Goal: Task Accomplishment & Management: Use online tool/utility

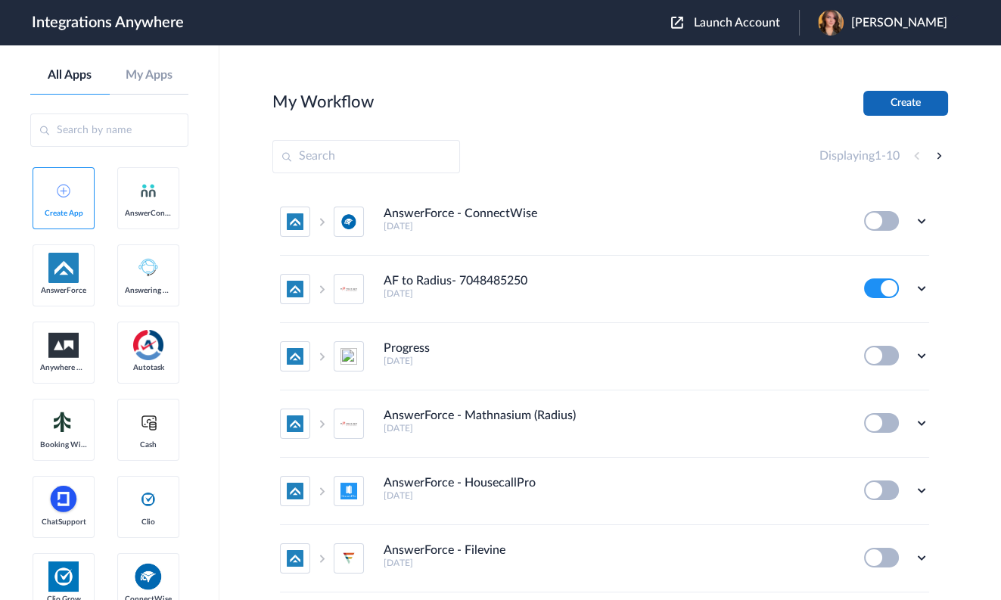
click at [900, 100] on button "Create" at bounding box center [906, 103] width 85 height 25
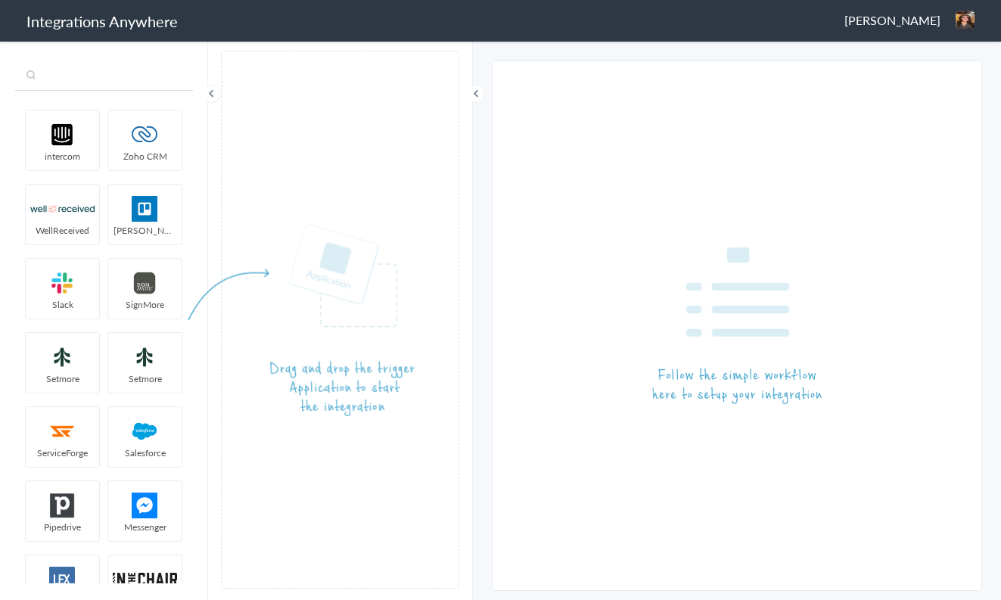
click at [103, 84] on input "text" at bounding box center [104, 76] width 178 height 29
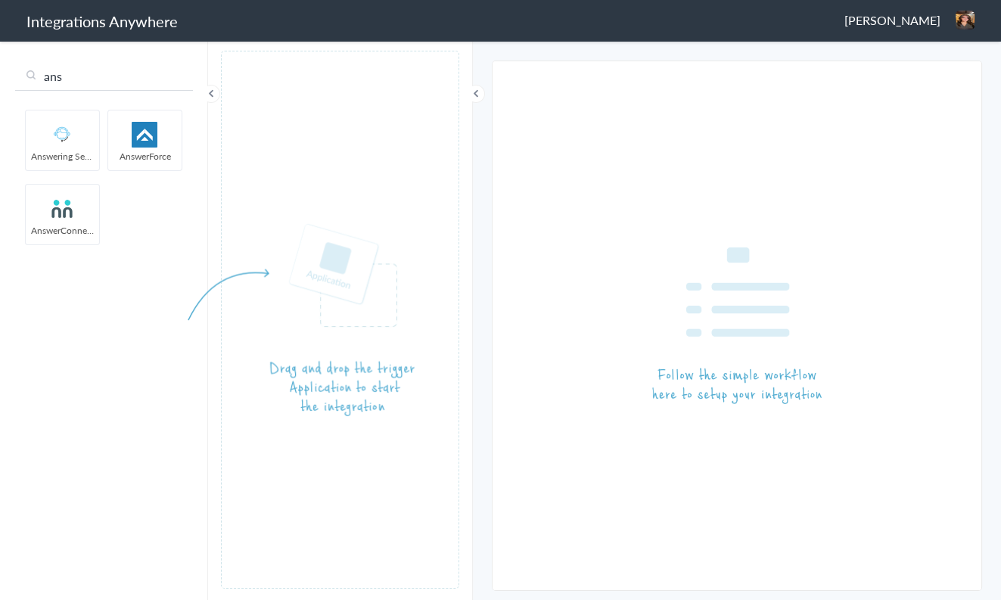
type input "ans"
click at [150, 134] on img at bounding box center [145, 135] width 64 height 26
click at [142, 134] on img at bounding box center [145, 135] width 64 height 26
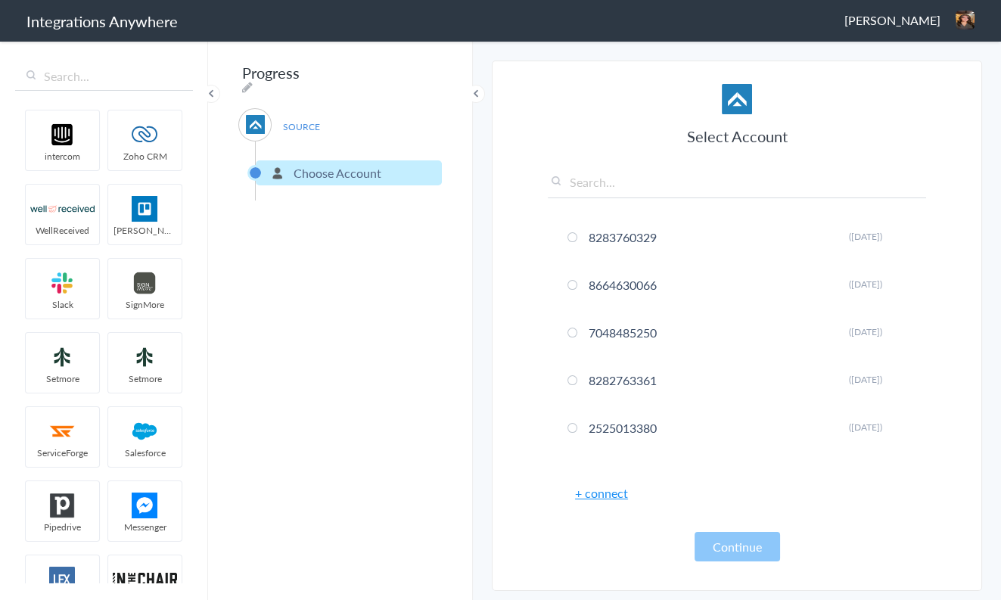
click at [612, 494] on link "+ connect" at bounding box center [601, 492] width 53 height 17
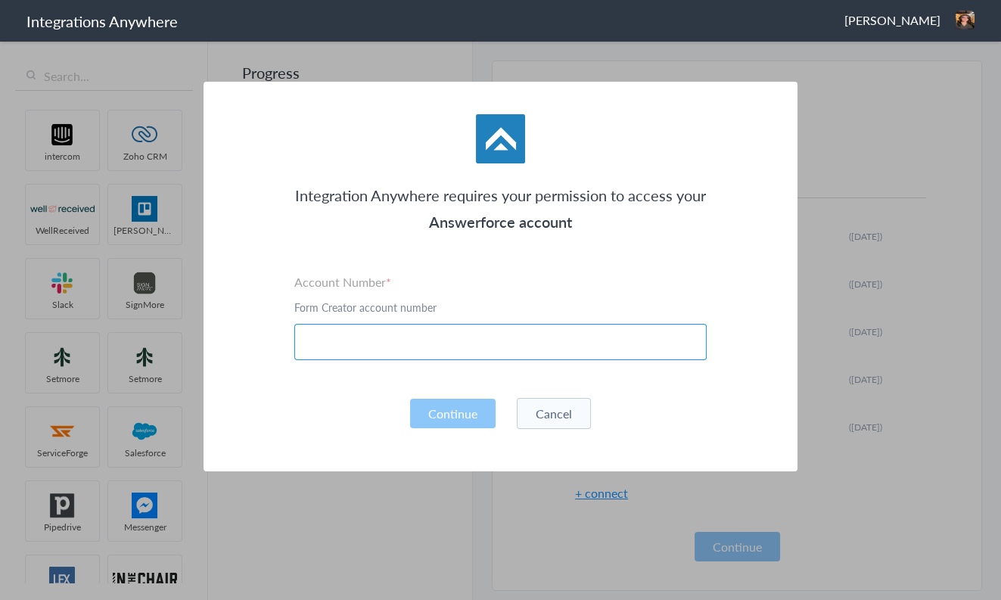
click at [458, 344] on input "text" at bounding box center [500, 342] width 413 height 36
paste input "3188541116"
type input "3188541116"
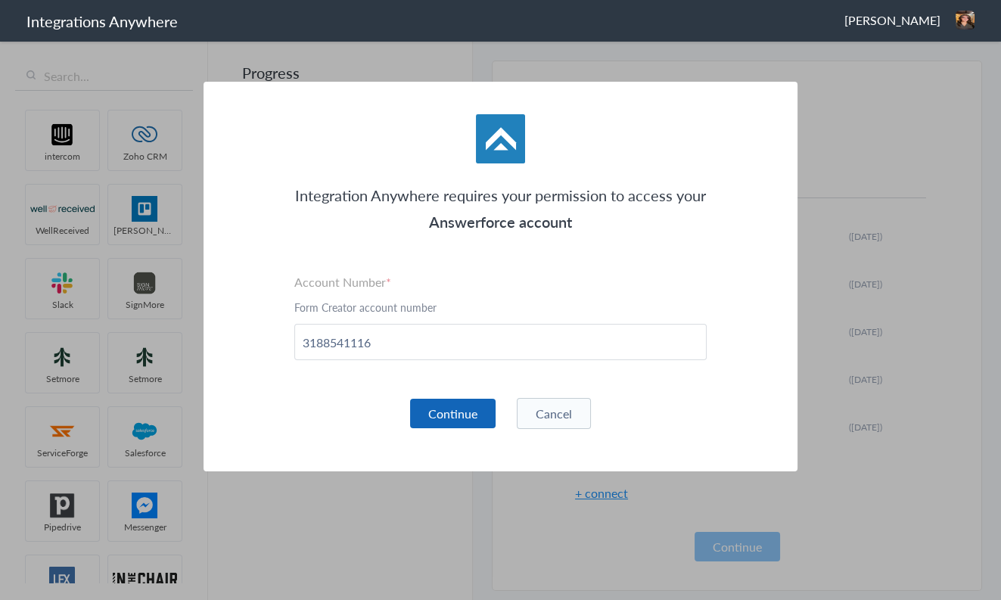
click at [466, 411] on button "Continue" at bounding box center [453, 414] width 86 height 30
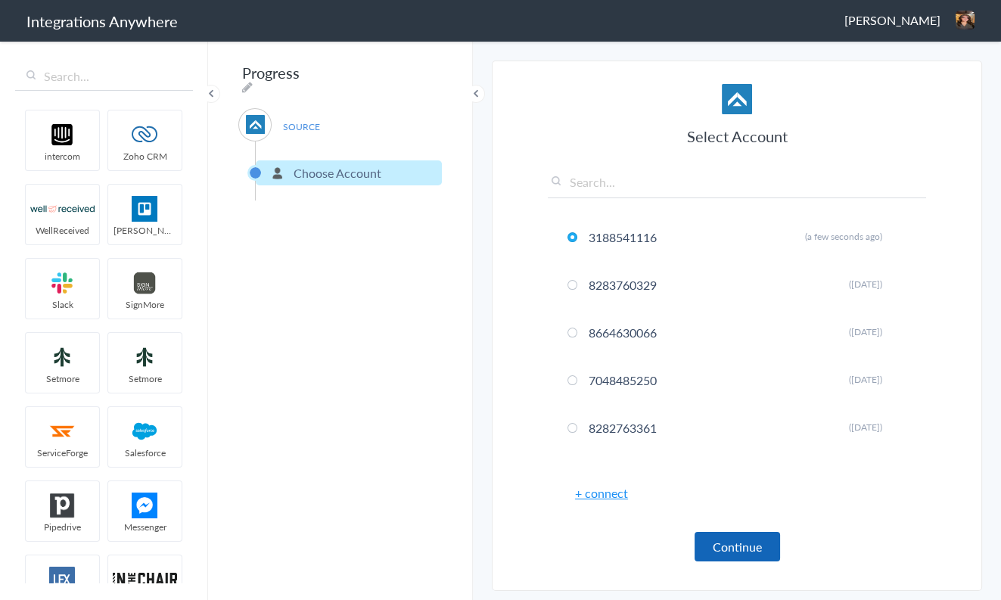
click at [731, 550] on button "Continue" at bounding box center [738, 547] width 86 height 30
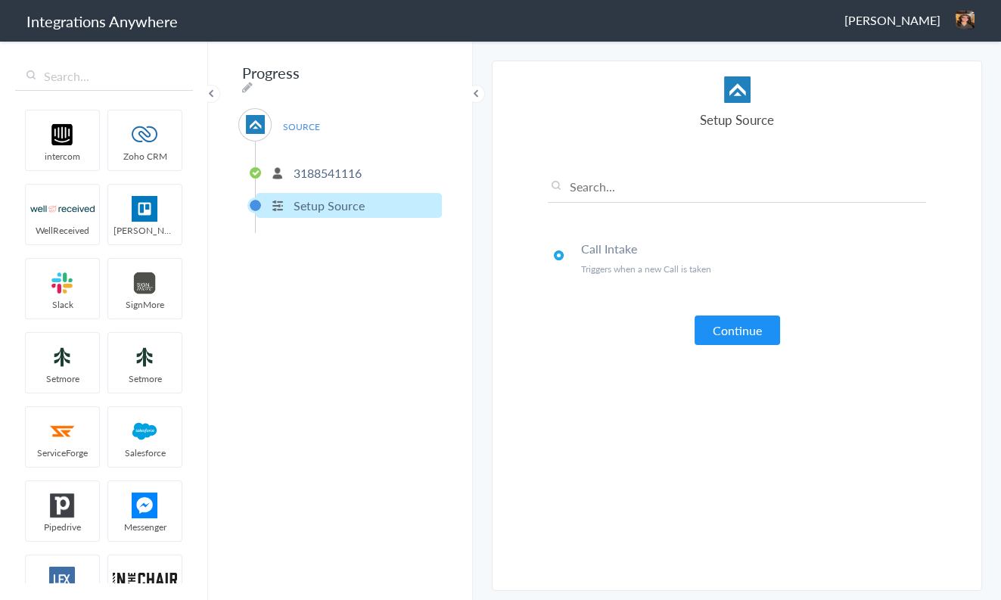
click at [717, 333] on button "Continue" at bounding box center [738, 331] width 86 height 30
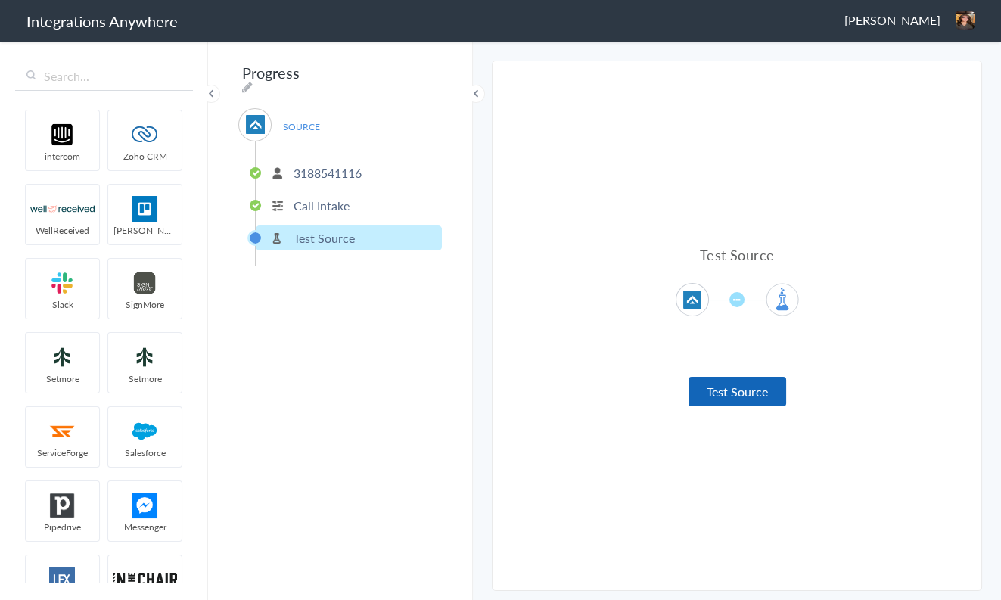
click at [748, 386] on button "Test Source" at bounding box center [738, 392] width 98 height 30
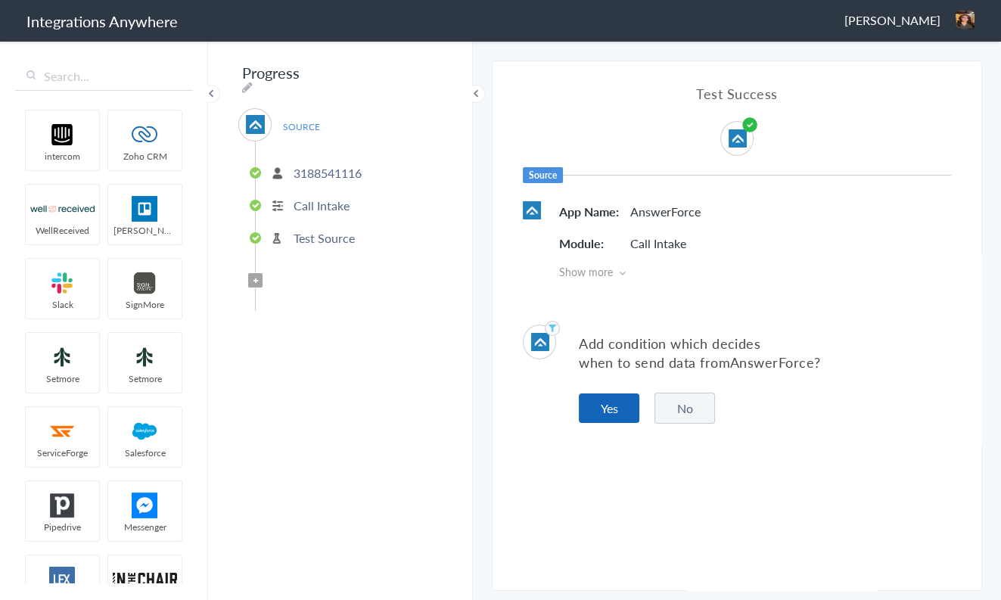
click at [604, 403] on button "Yes" at bounding box center [609, 409] width 61 height 30
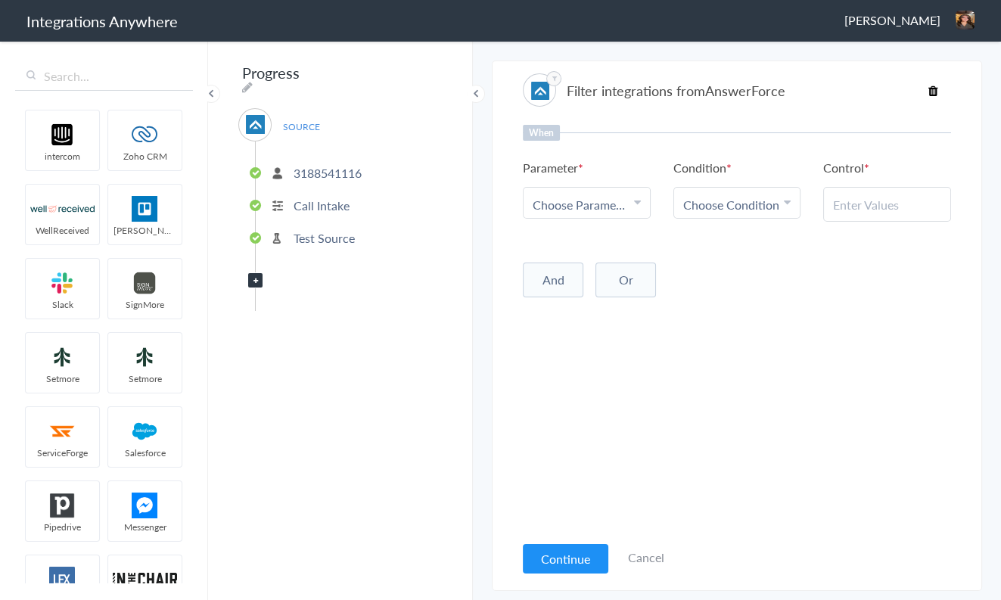
click at [574, 204] on span "Choose Parameter" at bounding box center [581, 204] width 97 height 17
click at [379, 346] on div "Progress SOURCE 3188541116 Call Intake Test Source Filter Applied" at bounding box center [340, 319] width 265 height 561
click at [577, 558] on button "Continue" at bounding box center [566, 559] width 86 height 30
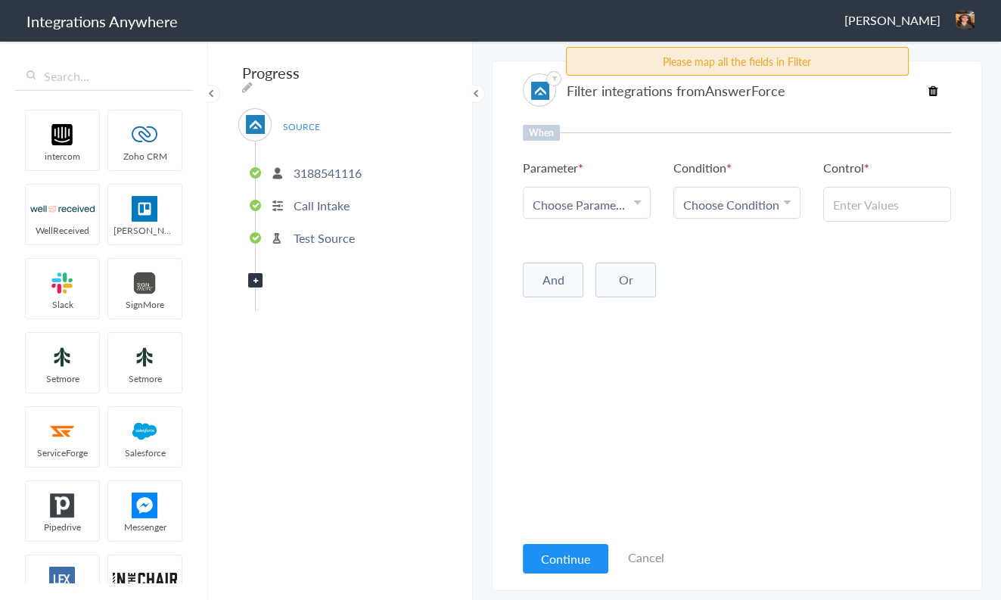
click at [569, 364] on div "When Parameter Choose Parameter First Name Last Name Email Phone Student's Firs…" at bounding box center [737, 329] width 428 height 408
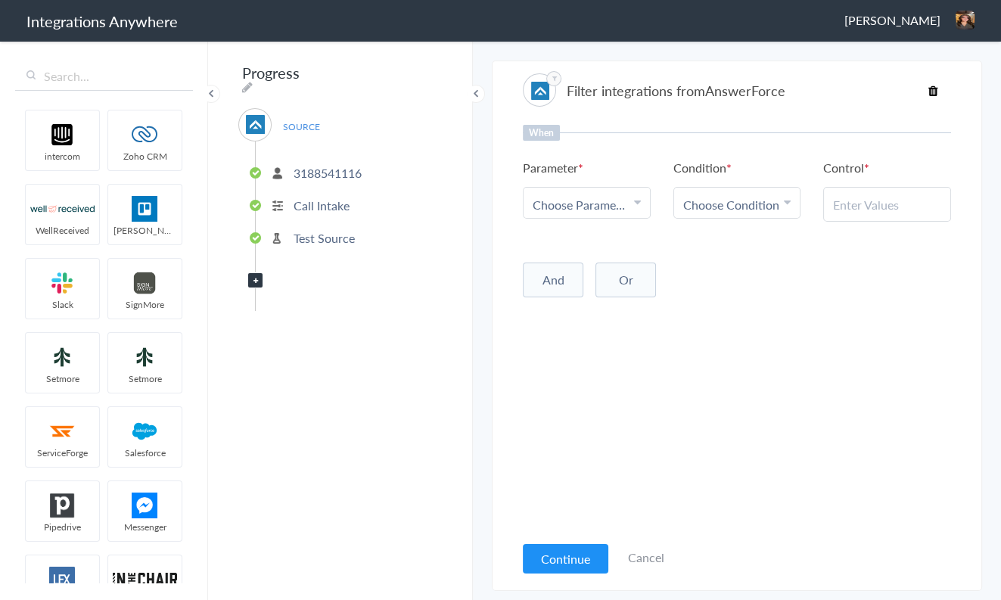
click at [257, 278] on icon at bounding box center [256, 281] width 5 height 6
click at [556, 561] on button "Continue" at bounding box center [566, 559] width 86 height 30
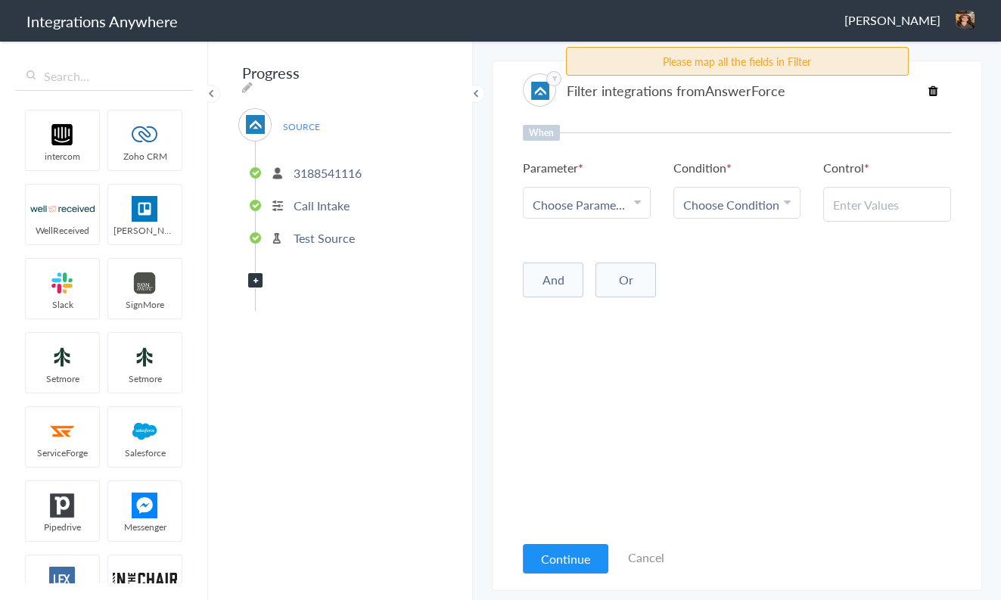
click at [587, 204] on span "Choose Parameter" at bounding box center [581, 204] width 97 height 17
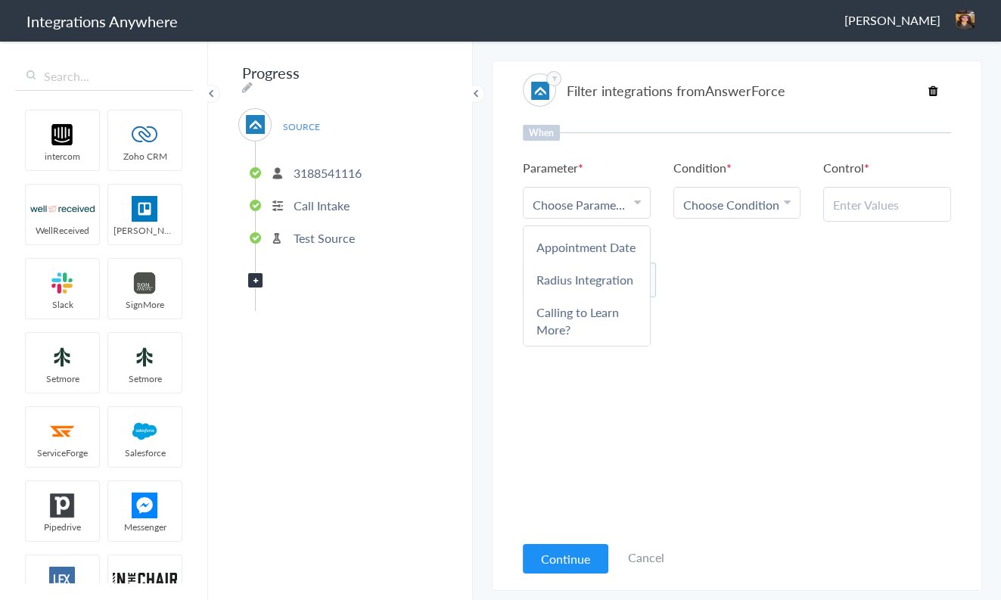
scroll to position [341, 0]
click at [598, 300] on link "Radius Integration" at bounding box center [587, 283] width 126 height 33
click at [729, 207] on span "Choose Condition" at bounding box center [731, 204] width 96 height 17
click at [738, 276] on link "Contains" at bounding box center [737, 279] width 126 height 33
click at [732, 206] on li "Contains" at bounding box center [733, 204] width 101 height 17
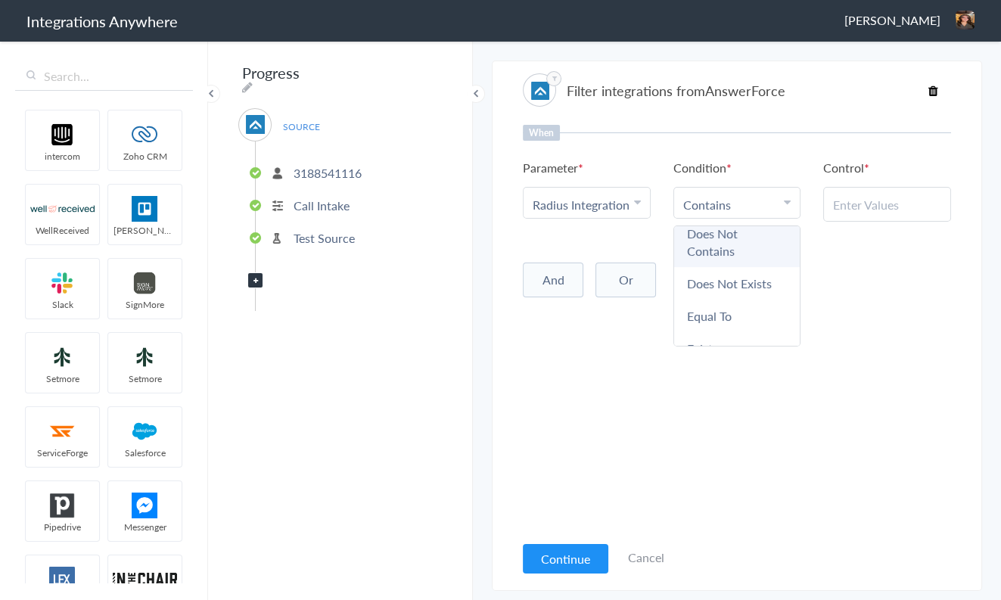
scroll to position [92, 0]
click at [731, 327] on link "Exists" at bounding box center [737, 334] width 126 height 33
click at [550, 274] on button "And" at bounding box center [553, 277] width 61 height 35
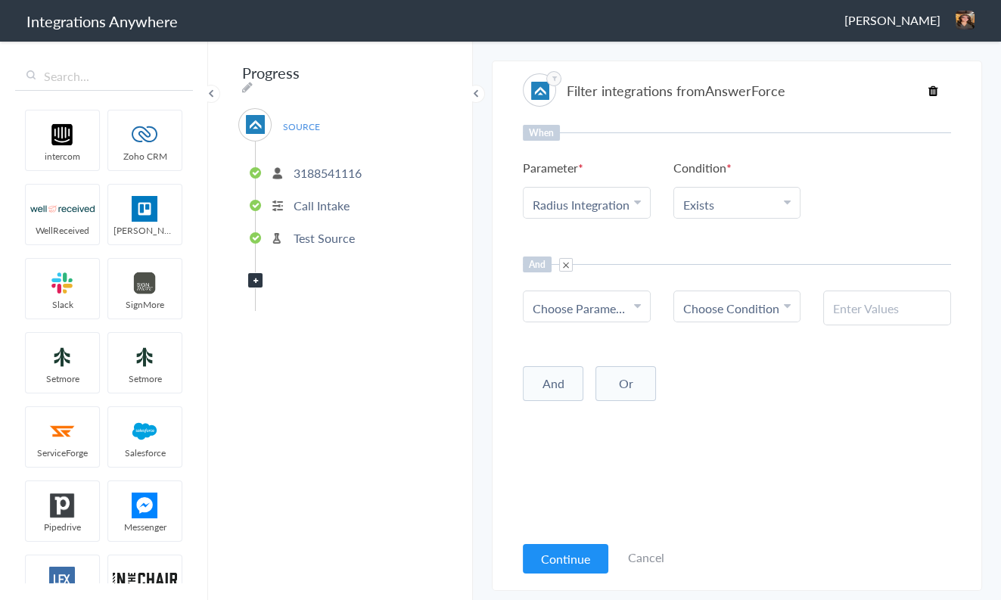
click at [567, 263] on span at bounding box center [566, 265] width 14 height 14
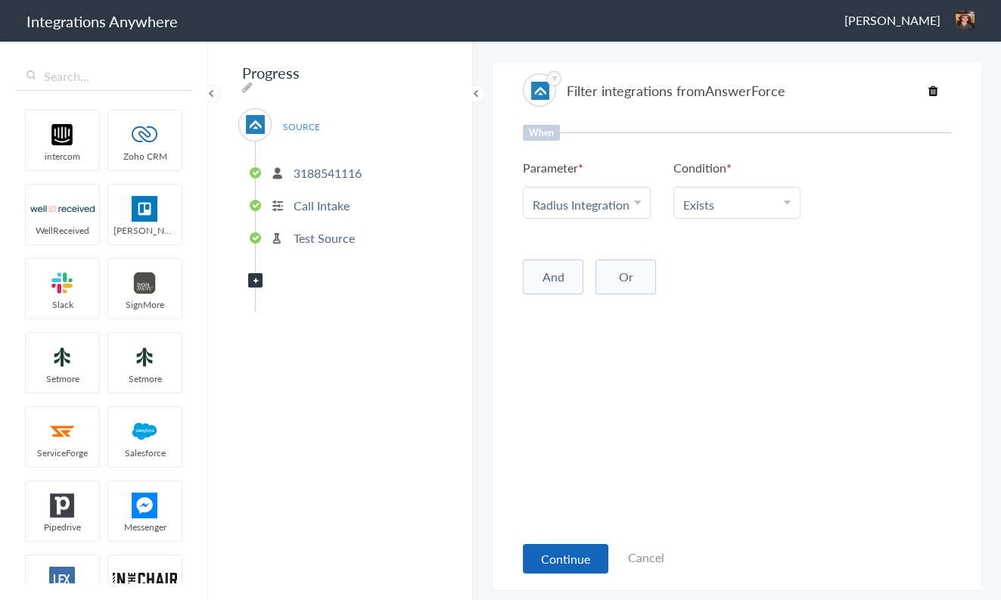
click at [570, 560] on button "Continue" at bounding box center [566, 559] width 86 height 30
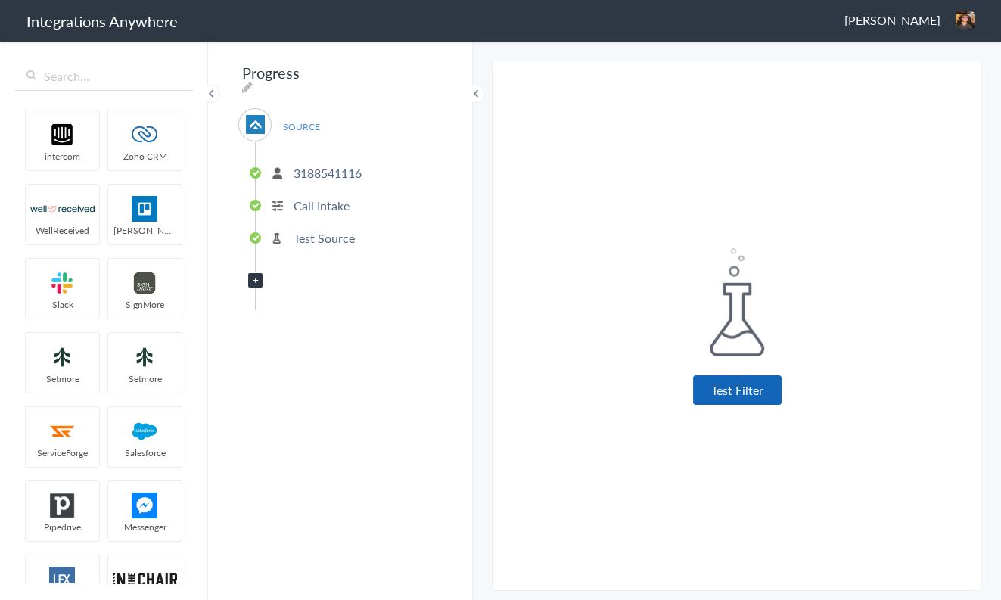
click at [718, 388] on button "Test Filter" at bounding box center [737, 390] width 89 height 30
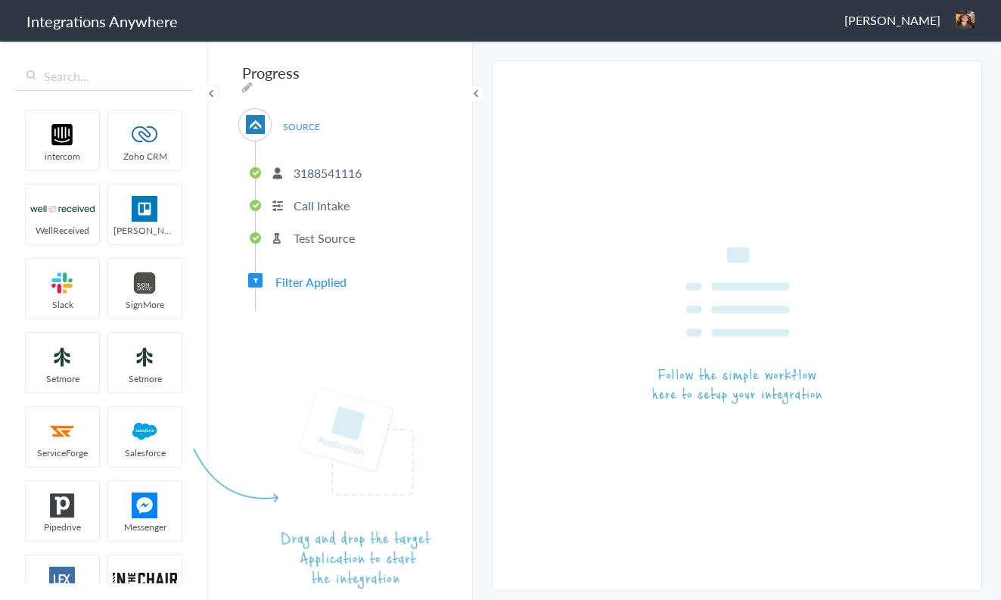
click at [321, 276] on article at bounding box center [340, 320] width 238 height 538
click at [129, 82] on input "text" at bounding box center [104, 76] width 178 height 29
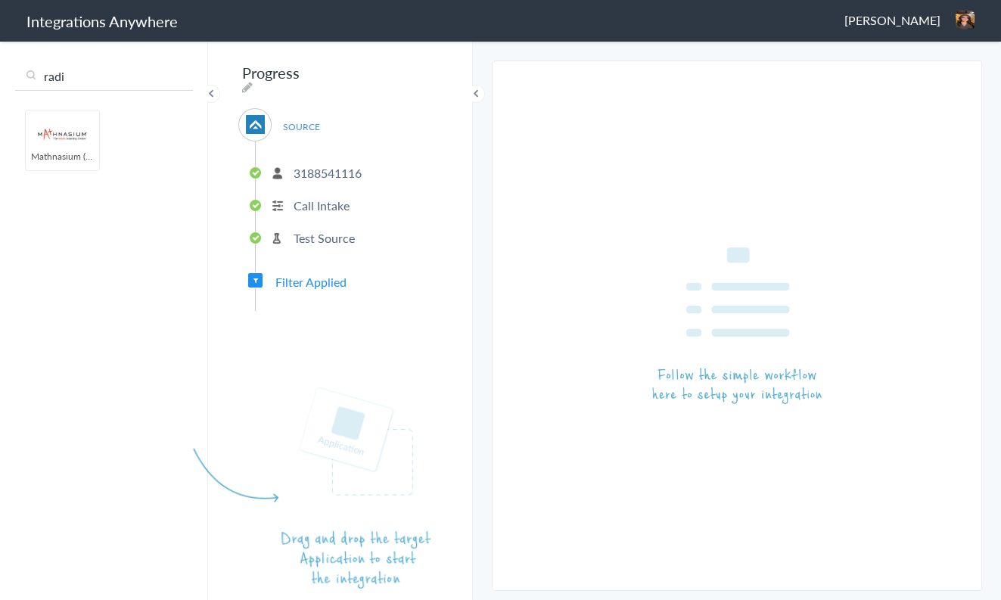
type input "radi"
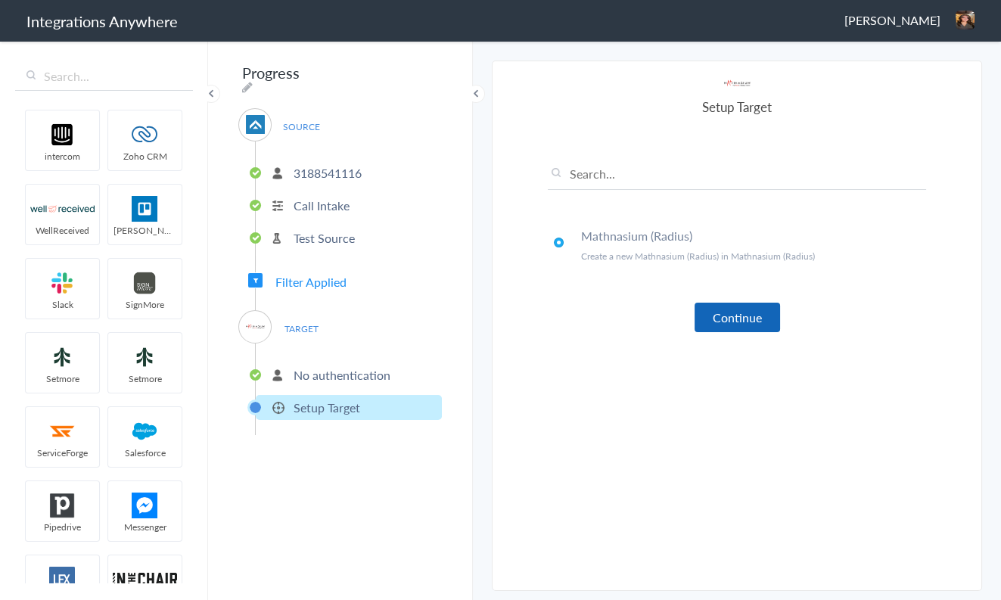
click at [740, 317] on button "Continue" at bounding box center [738, 318] width 86 height 30
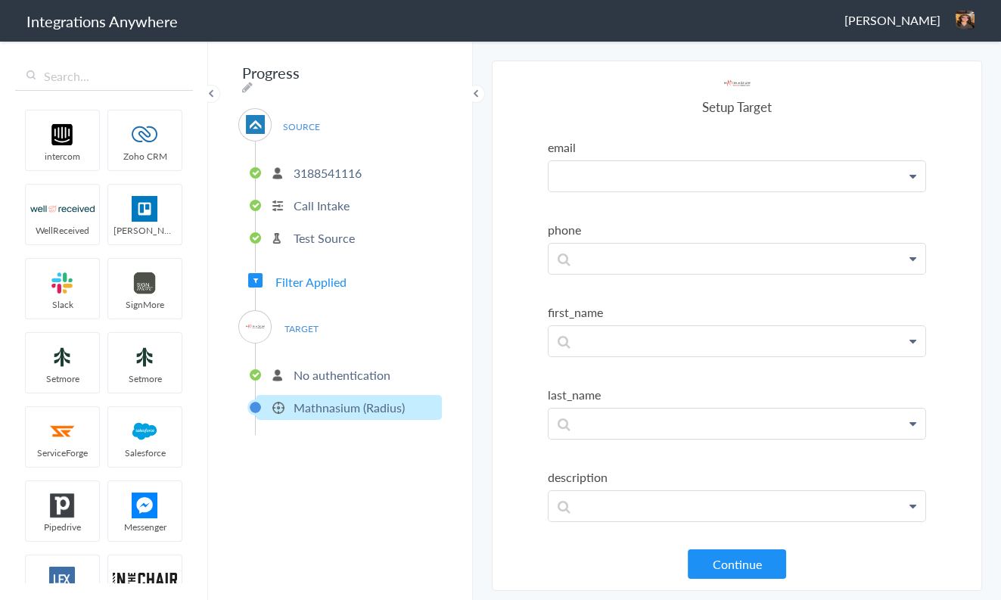
click at [618, 179] on p at bounding box center [737, 176] width 377 height 30
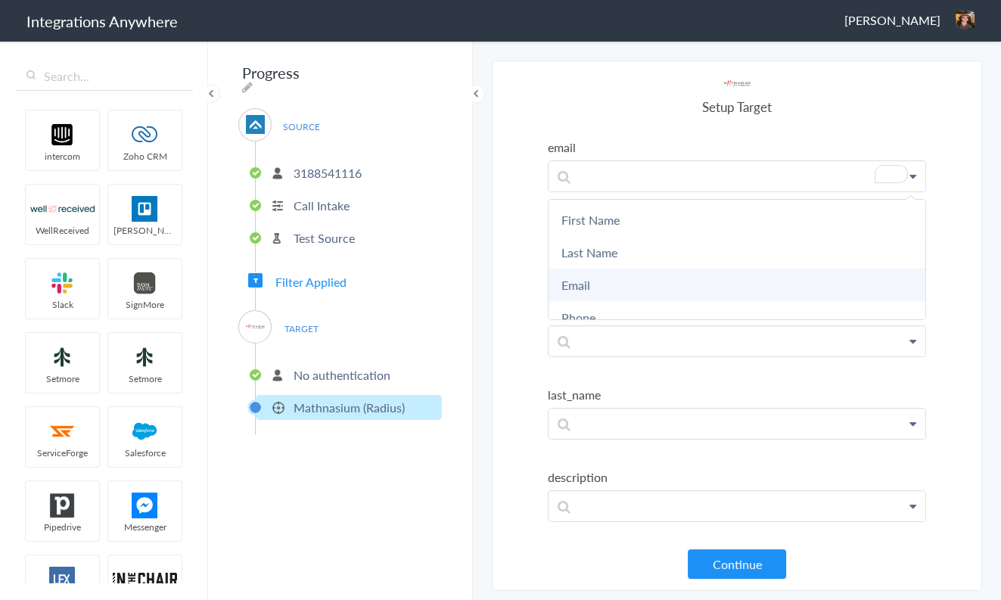
click at [611, 278] on link "Email" at bounding box center [737, 285] width 377 height 33
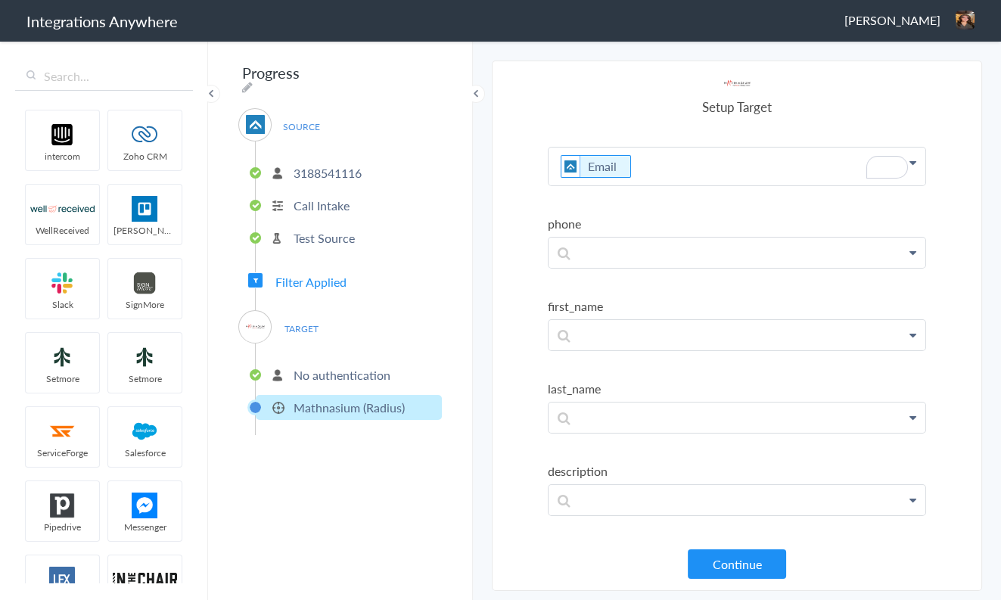
scroll to position [20, 0]
click at [611, 179] on p at bounding box center [737, 161] width 377 height 38
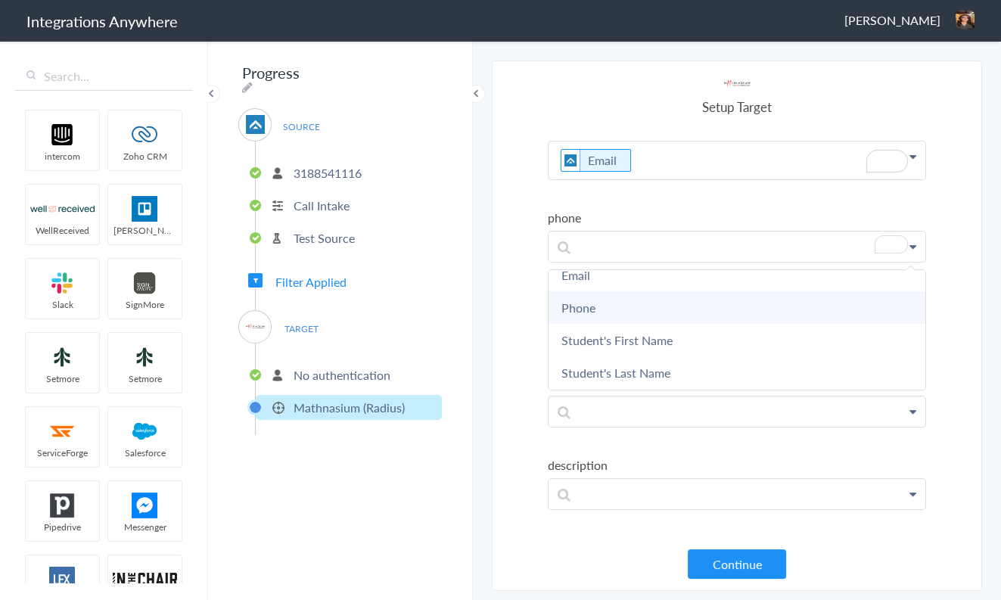
click at [0, 0] on link "Phone" at bounding box center [0, 0] width 0 height 0
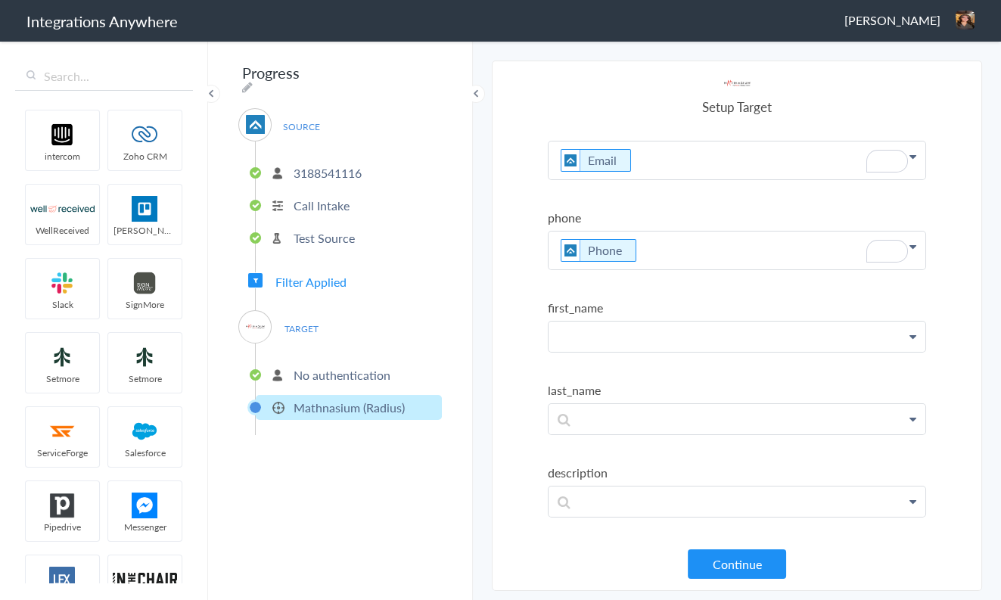
click at [597, 179] on p at bounding box center [737, 161] width 377 height 38
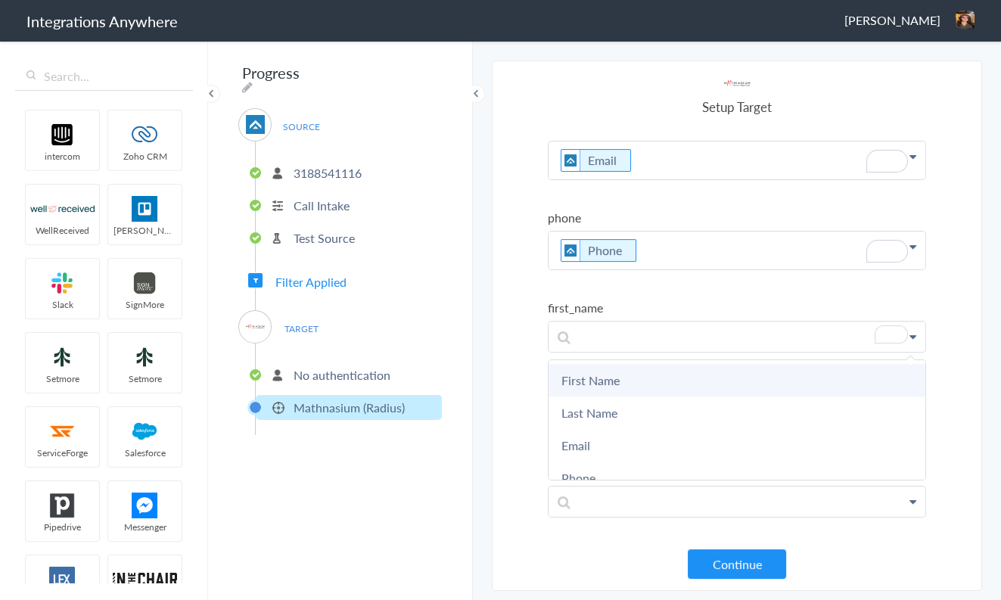
click at [0, 0] on link "First Name" at bounding box center [0, 0] width 0 height 0
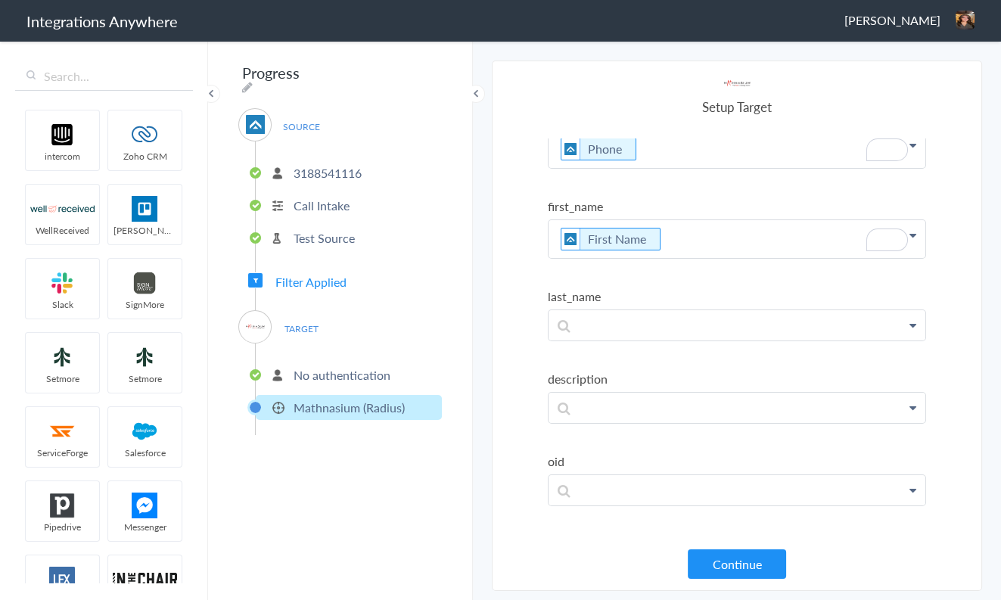
scroll to position [0, 0]
click at [618, 78] on p at bounding box center [737, 59] width 377 height 38
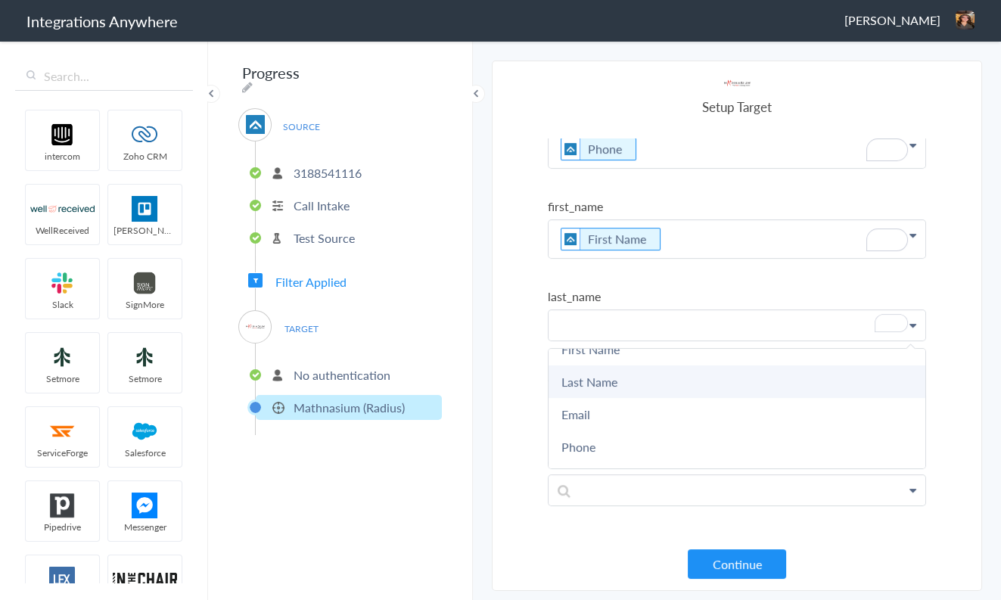
scroll to position [121, 0]
click at [0, 0] on link "Last Name" at bounding box center [0, 0] width 0 height 0
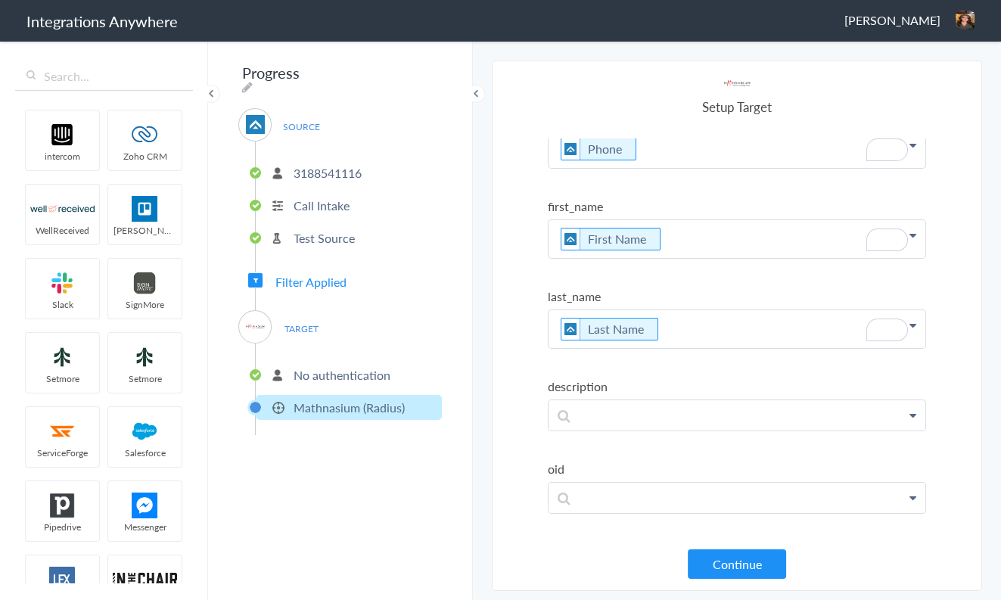
scroll to position [151, 0]
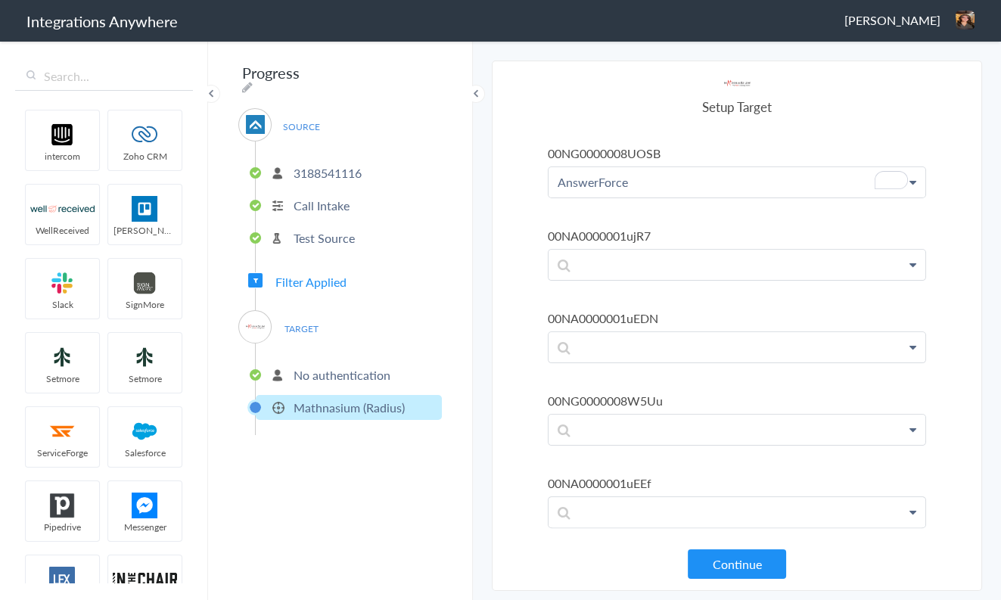
scroll to position [684, 0]
click at [607, 257] on p "To enrich screen reader interactions, please activate Accessibility in Grammarl…" at bounding box center [737, 265] width 377 height 30
click at [513, 337] on section "Select Account 3188541116 Rename Delete (a few seconds ago) 8283760329 Rename D…" at bounding box center [737, 326] width 490 height 531
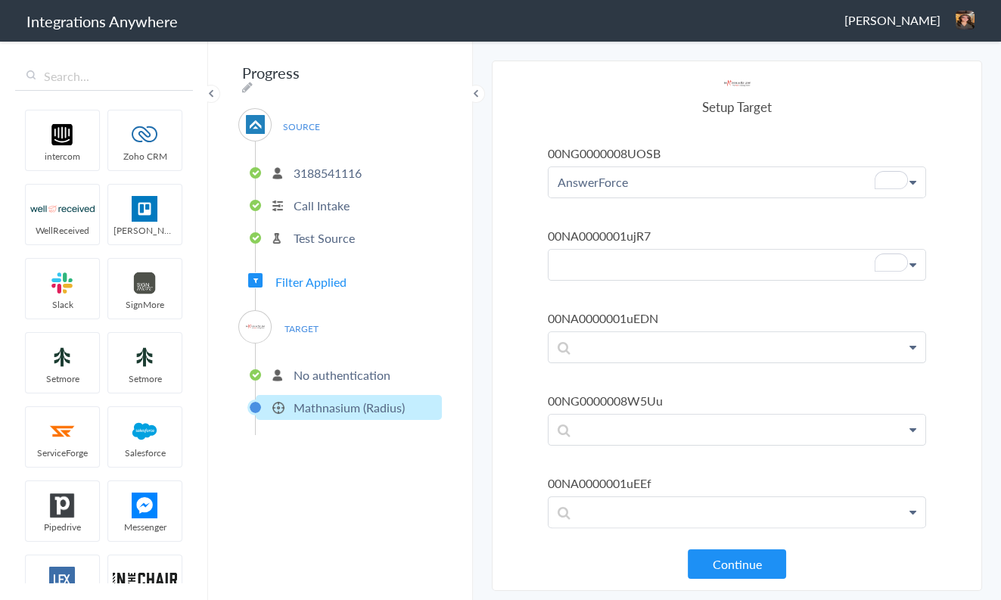
paste p "To enrich screen reader interactions, please activate Accessibility in Grammarl…"
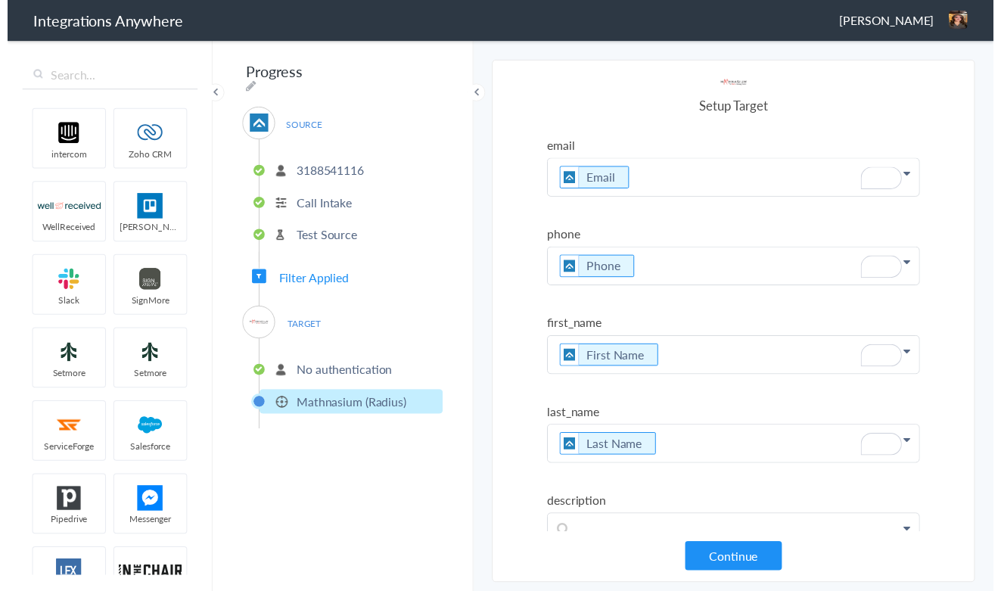
scroll to position [684, 0]
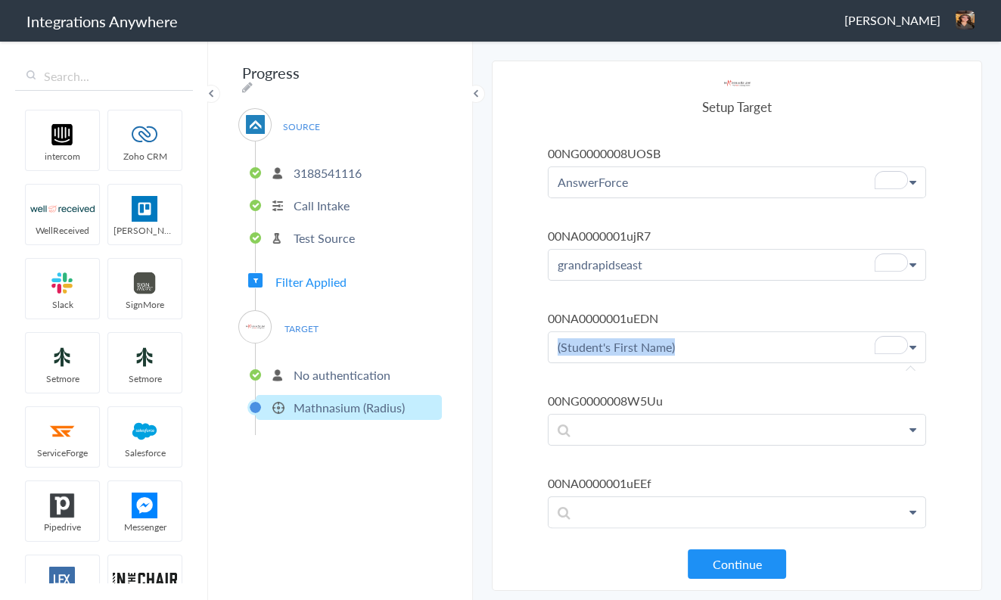
drag, startPoint x: 700, startPoint y: 333, endPoint x: 556, endPoint y: 333, distance: 144.6
click at [556, 333] on p "(Student's First Name)" at bounding box center [737, 347] width 377 height 30
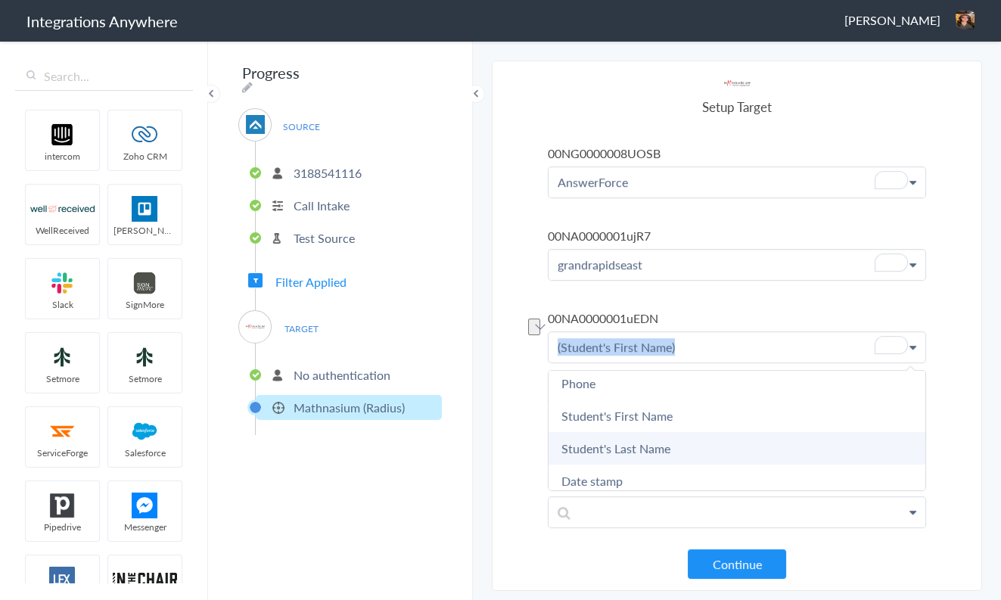
scroll to position [121, 0]
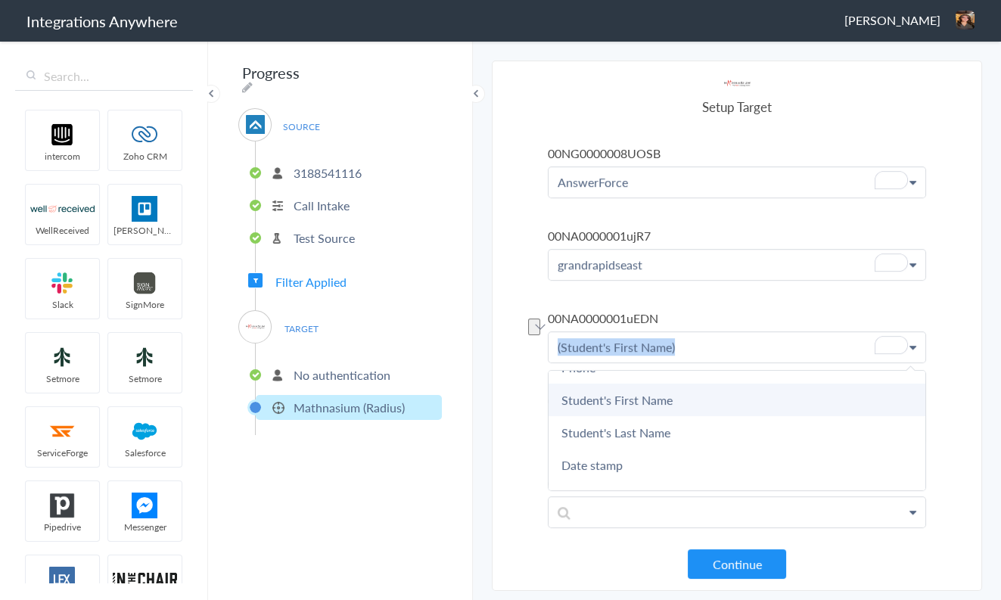
click at [0, 0] on link "Student's First Name" at bounding box center [0, 0] width 0 height 0
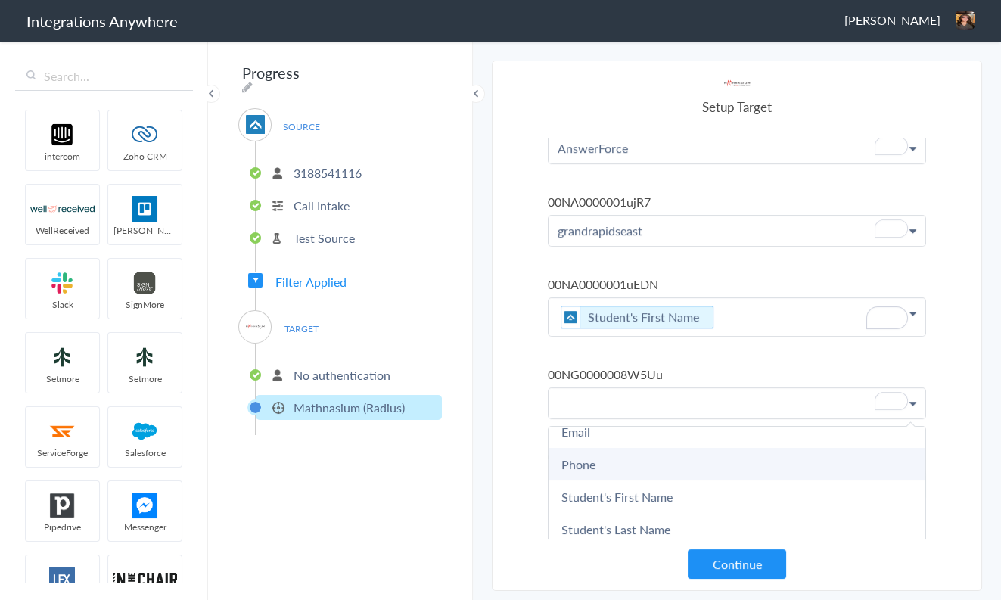
scroll to position [718, 0]
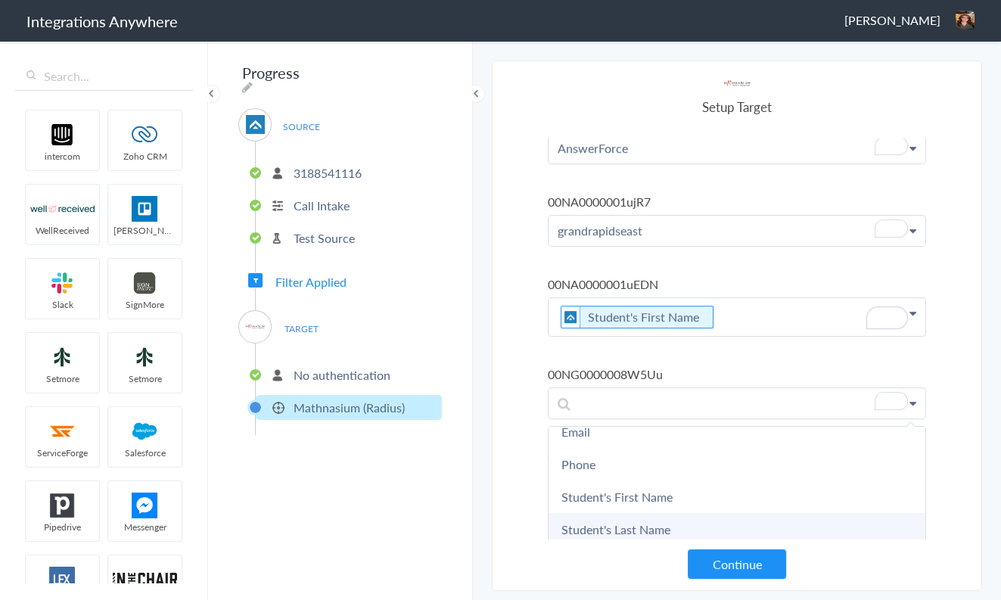
click at [0, 0] on link "Student's Last Name" at bounding box center [0, 0] width 0 height 0
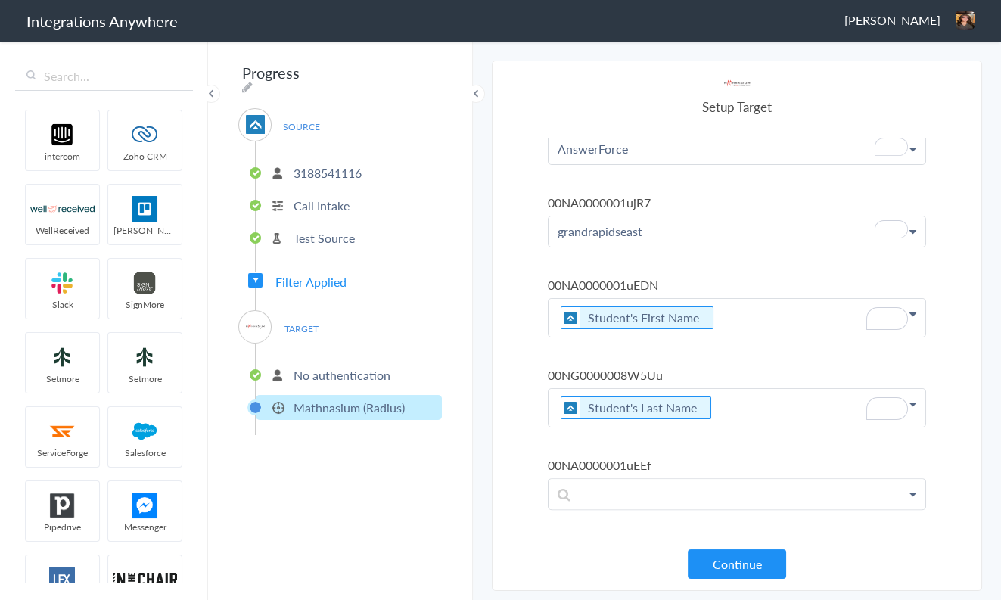
scroll to position [698, 0]
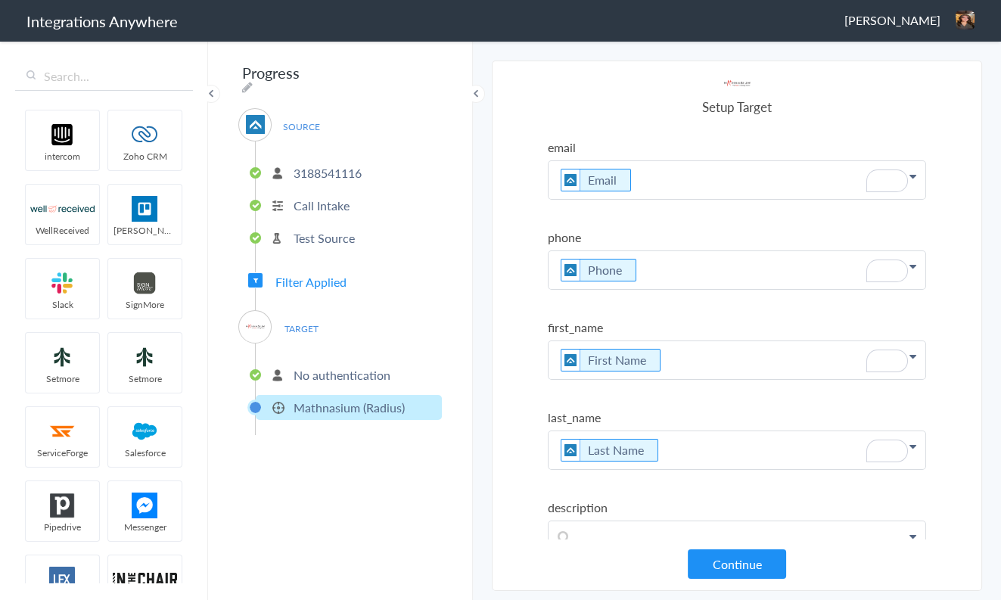
scroll to position [698, 0]
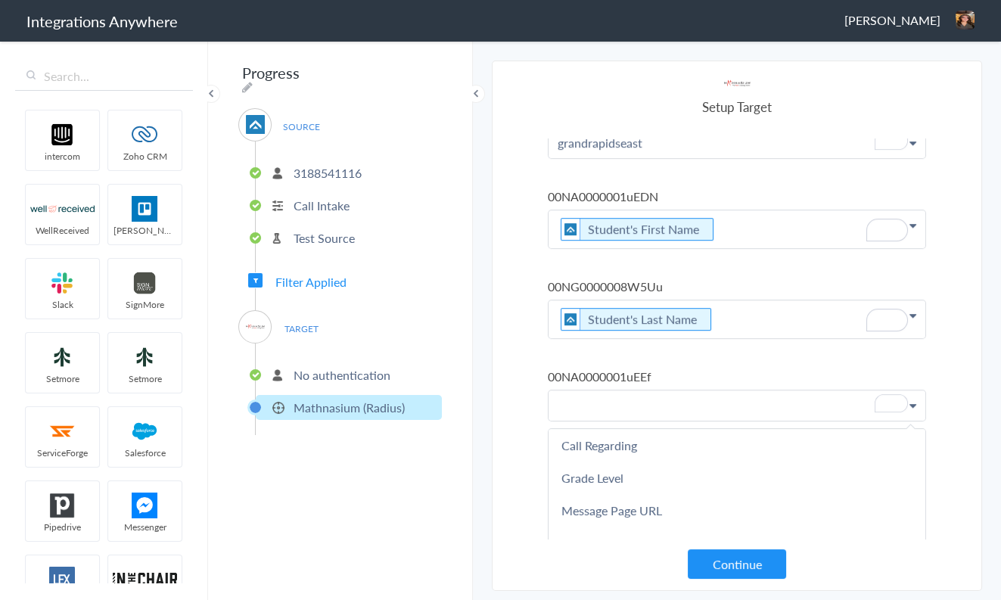
scroll to position [888, 0]
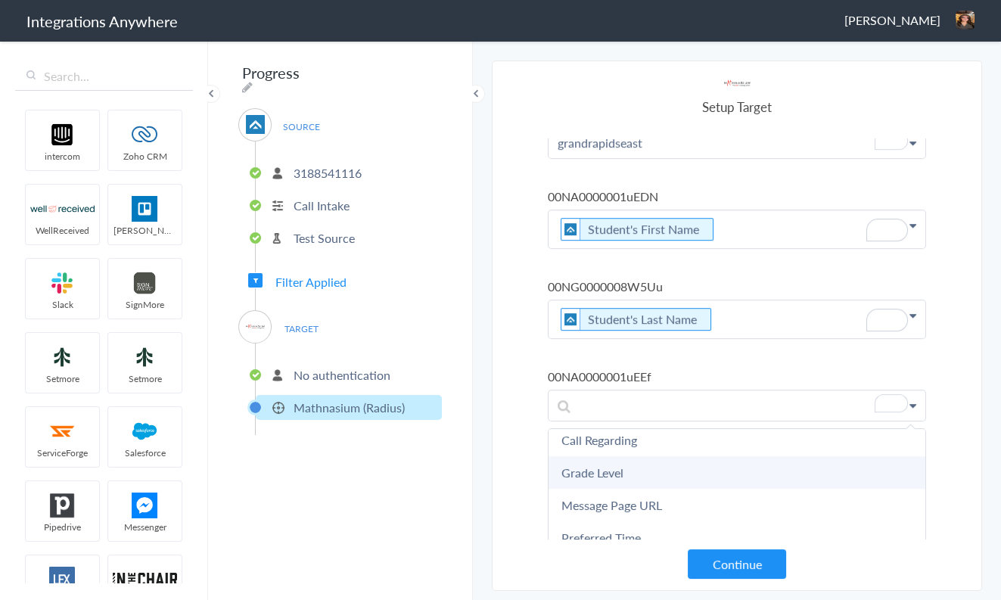
click at [0, 0] on link "Grade Level" at bounding box center [0, 0] width 0 height 0
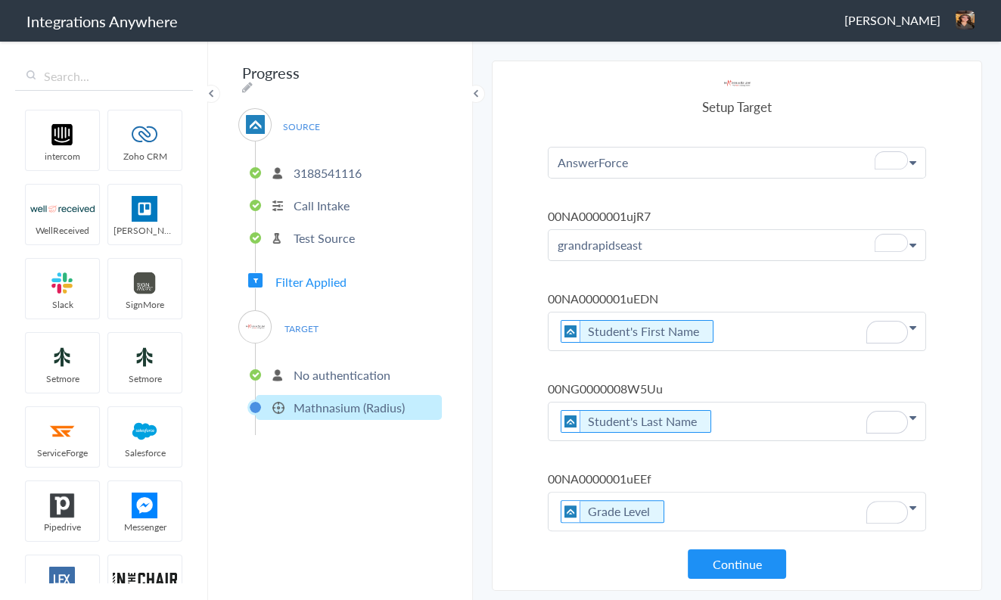
scroll to position [0, 0]
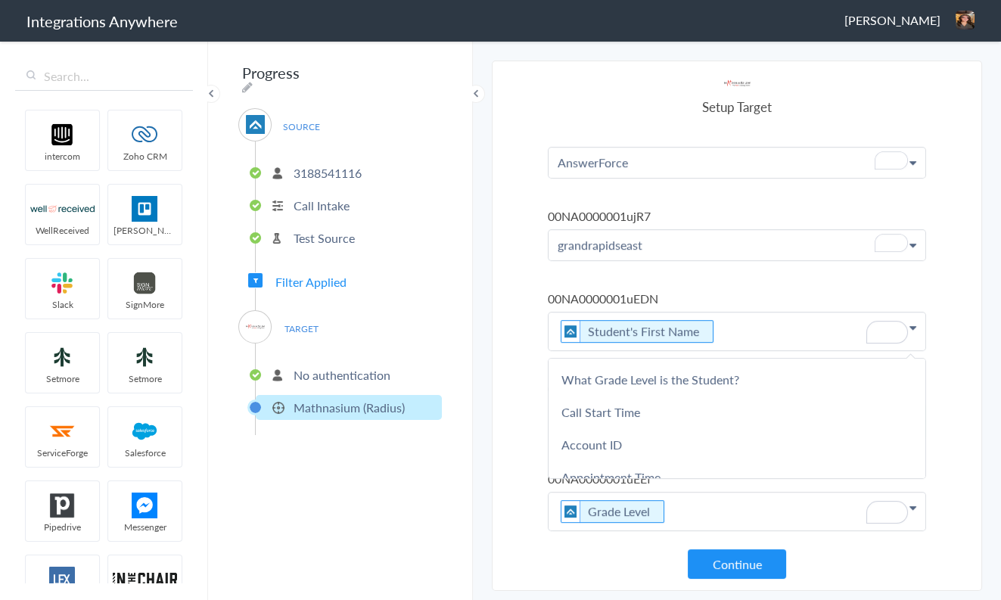
click at [528, 354] on section "Select Account 3188541116 Rename Delete (a few seconds ago) 8283760329 Rename D…" at bounding box center [737, 326] width 490 height 531
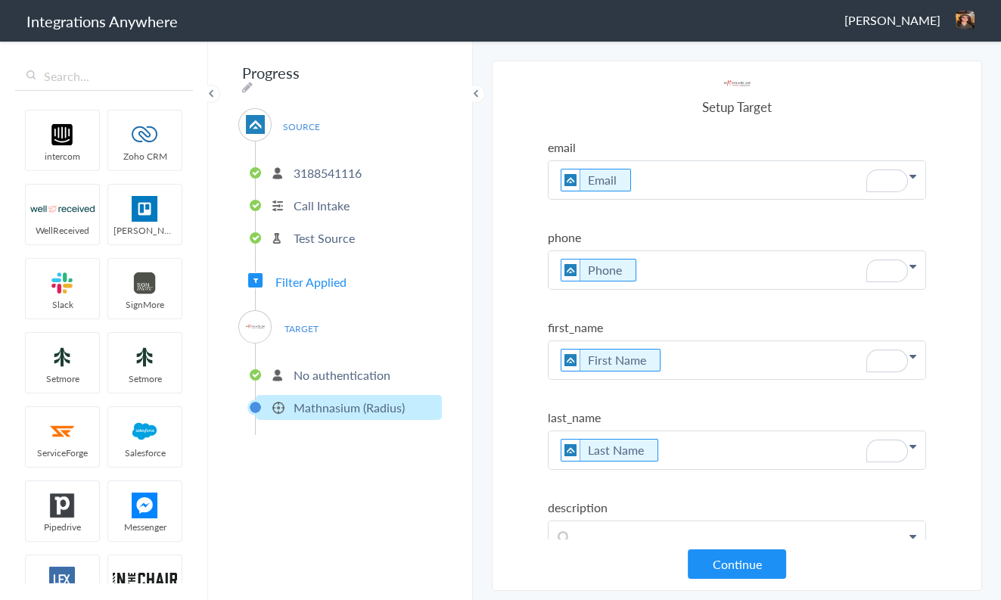
scroll to position [182, 0]
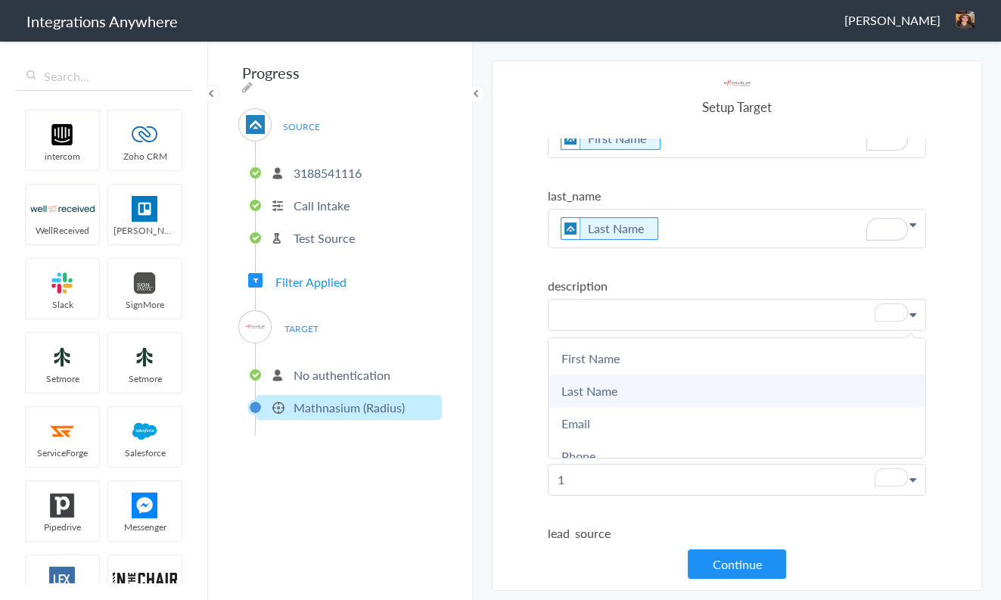
scroll to position [222, 0]
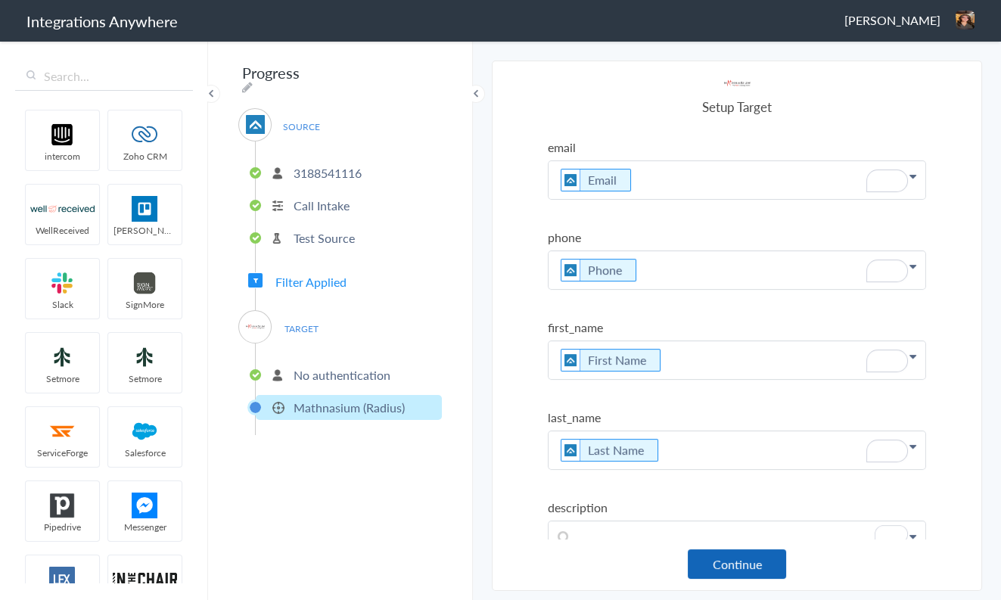
scroll to position [222, 0]
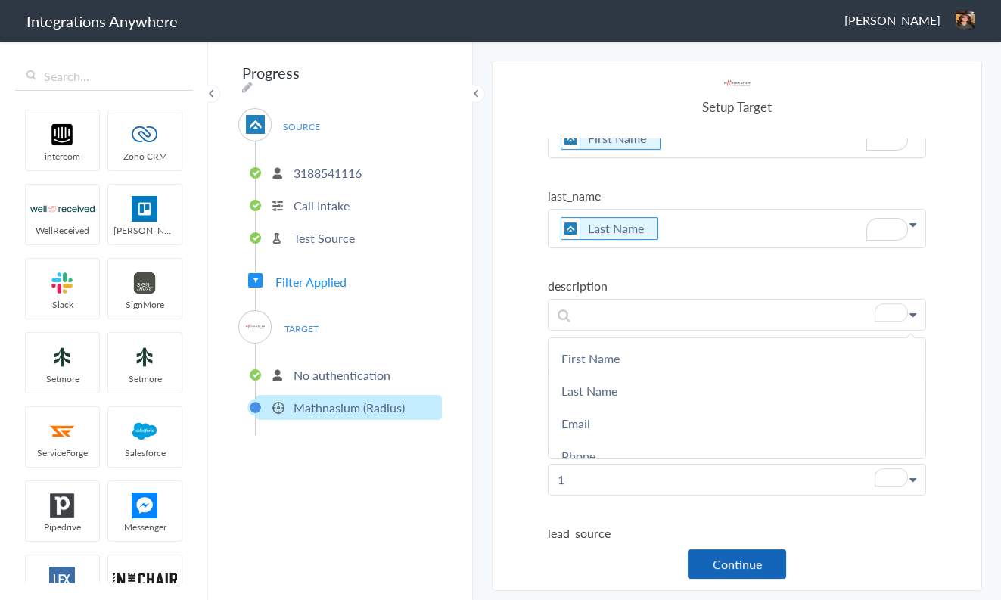
click at [720, 563] on button "Continue" at bounding box center [737, 565] width 98 height 30
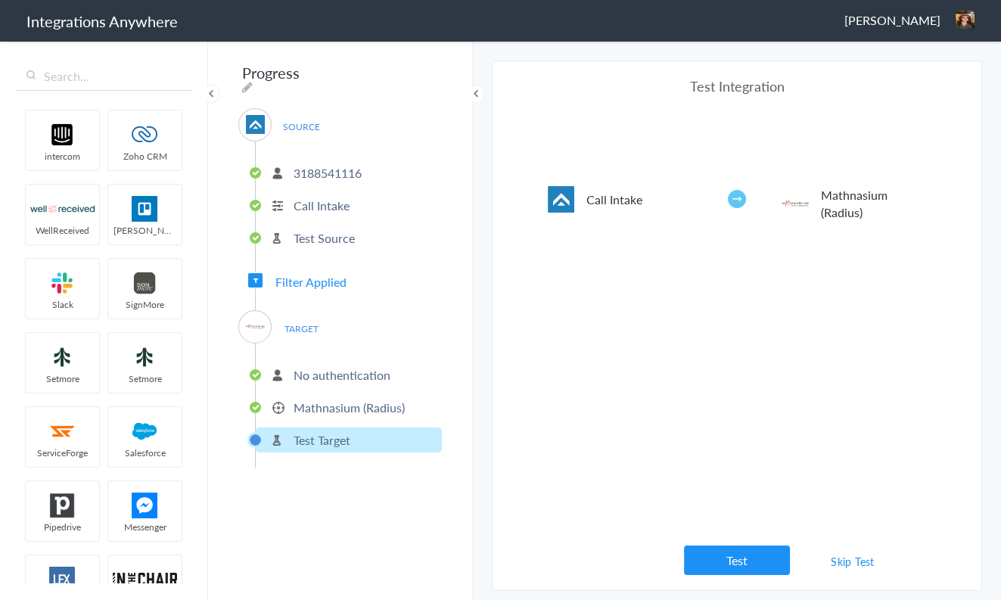
click at [609, 206] on h5 "Call Intake" at bounding box center [638, 199] width 102 height 17
click at [301, 204] on p "Call Intake" at bounding box center [322, 205] width 56 height 17
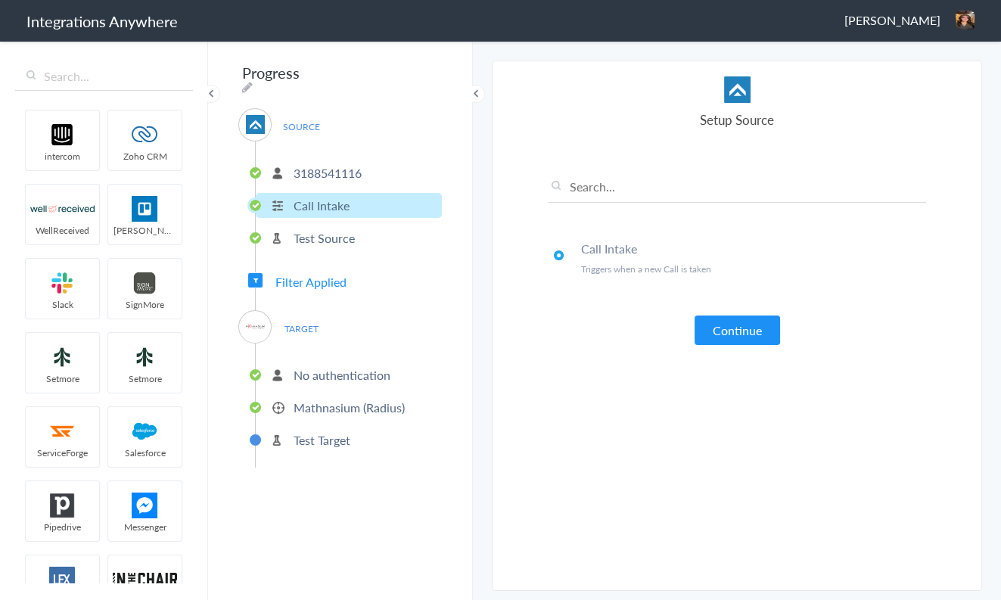
click at [300, 121] on span "SOURCE" at bounding box center [301, 127] width 58 height 20
click at [251, 120] on img at bounding box center [255, 124] width 19 height 19
click at [733, 325] on button "Continue" at bounding box center [738, 331] width 86 height 30
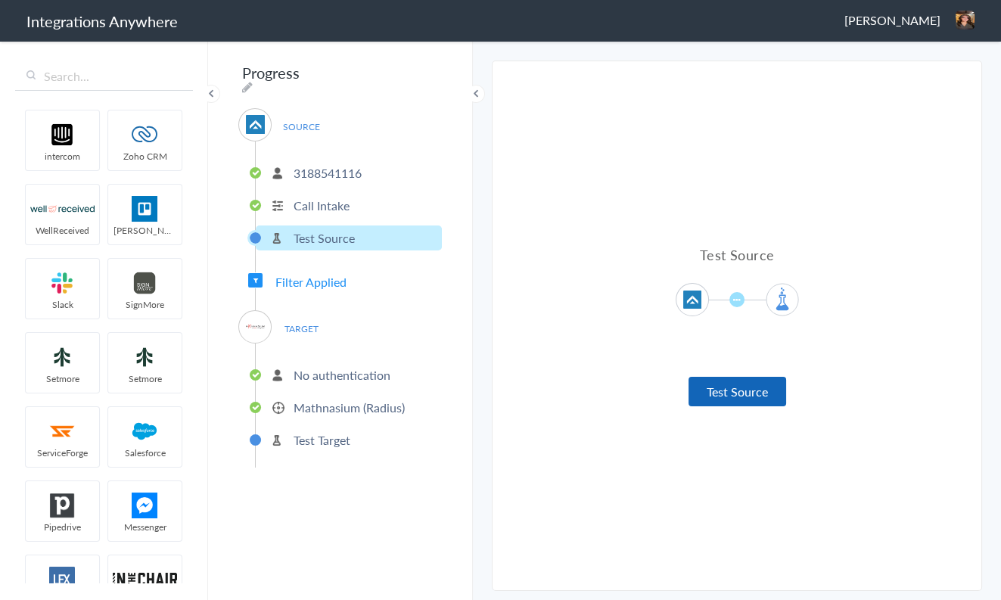
click at [751, 391] on button "Test Source" at bounding box center [738, 392] width 98 height 30
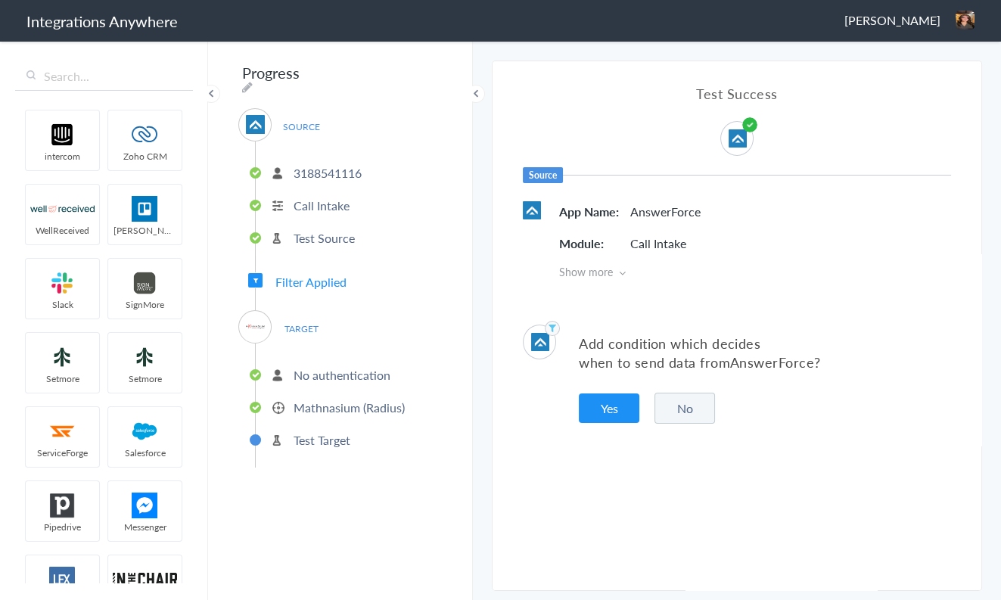
click at [698, 400] on button "No" at bounding box center [685, 408] width 61 height 31
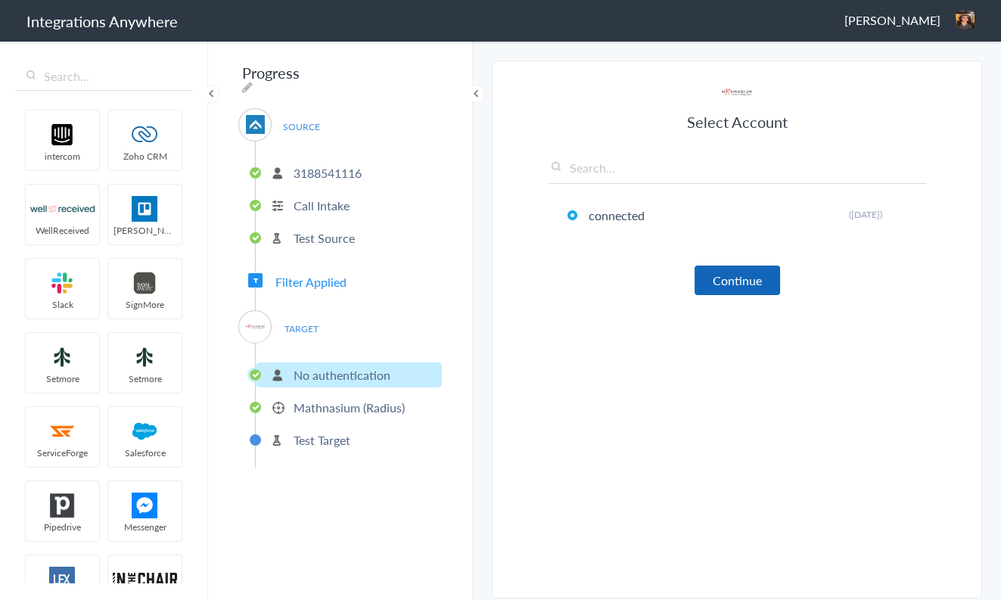
click at [737, 282] on button "Continue" at bounding box center [738, 281] width 86 height 30
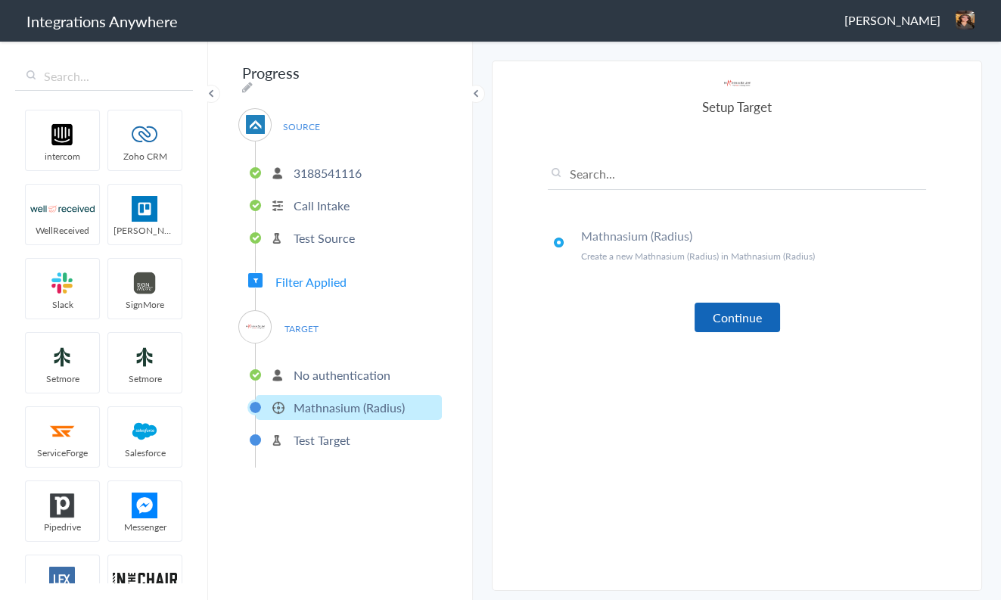
click at [745, 317] on button "Continue" at bounding box center [738, 318] width 86 height 30
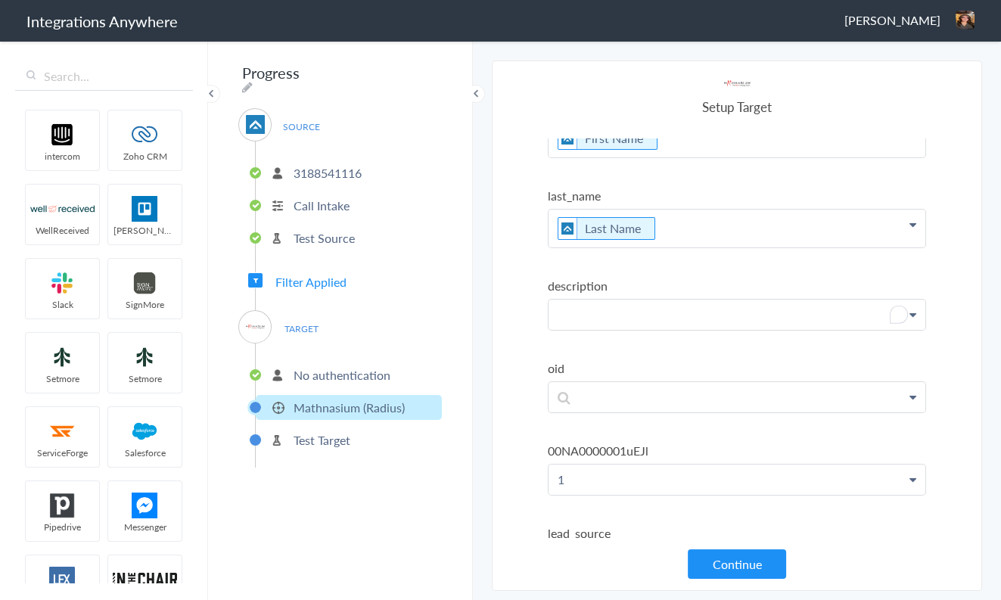
click at [669, 312] on p "To enrich screen reader interactions, please activate Accessibility in Grammarl…" at bounding box center [737, 315] width 377 height 30
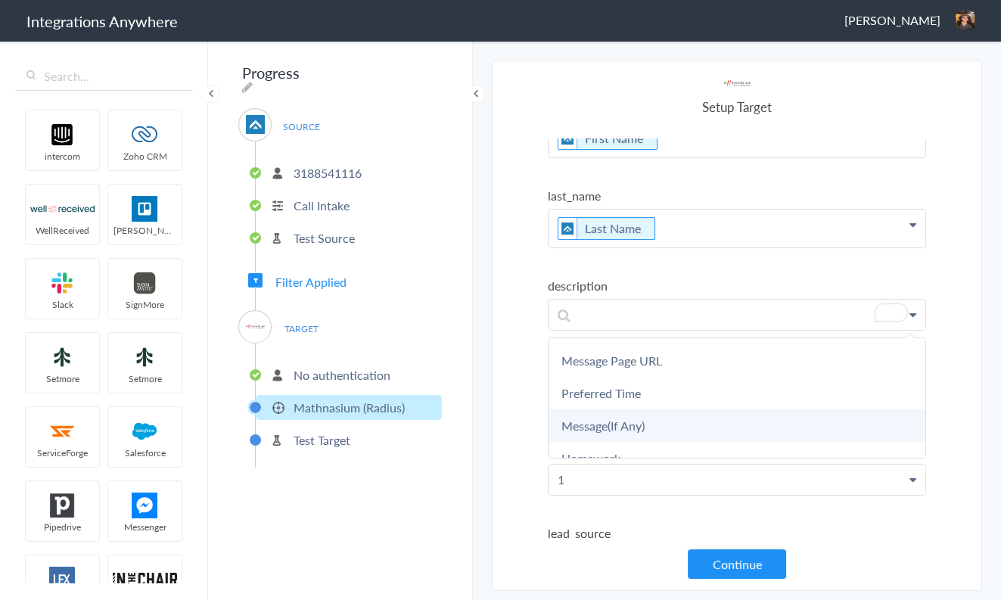
click at [0, 0] on link "Message(If Any)" at bounding box center [0, 0] width 0 height 0
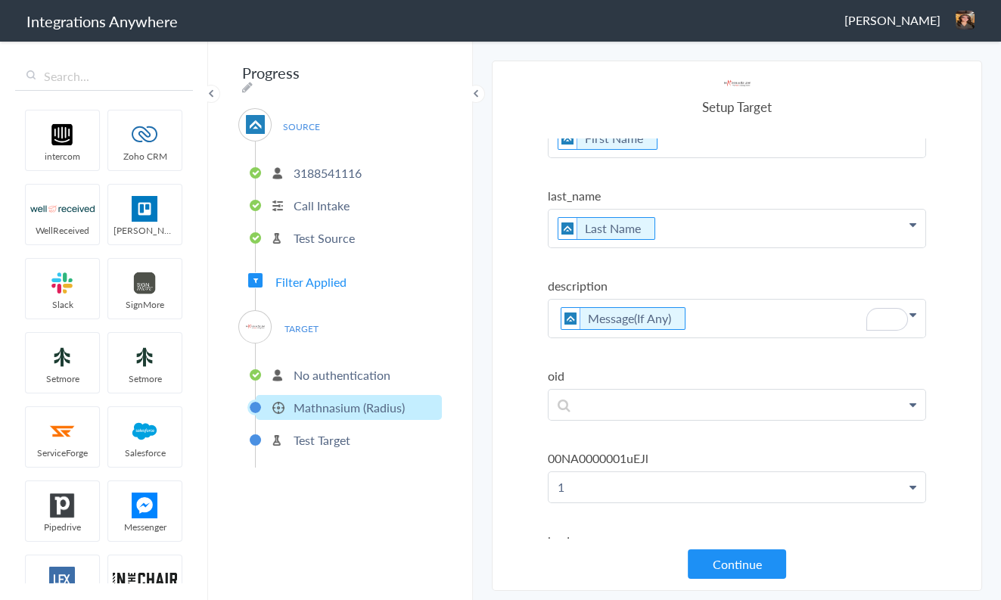
click at [725, 309] on p "Message(If Any)" at bounding box center [737, 319] width 377 height 38
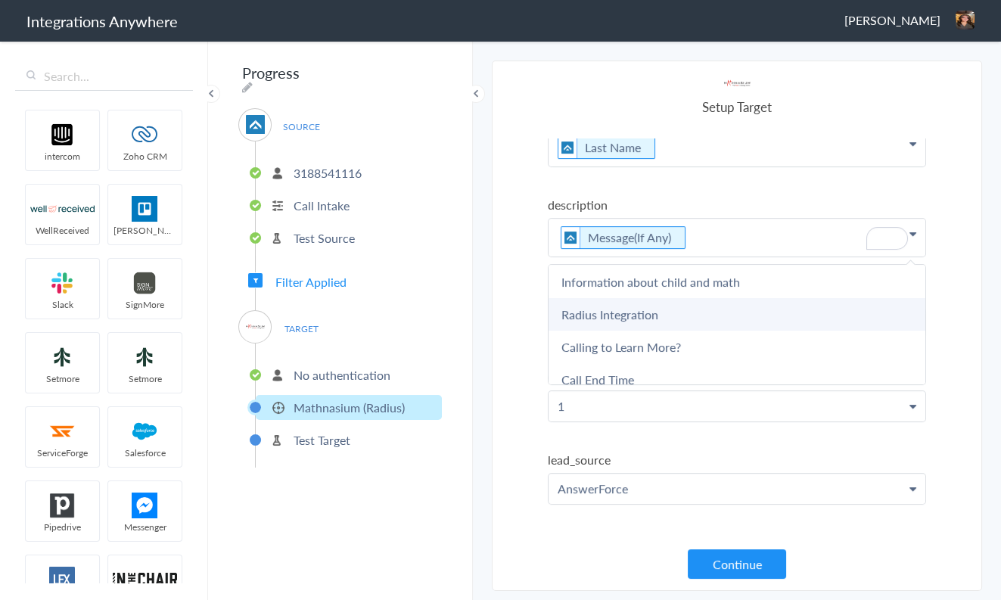
scroll to position [288, 0]
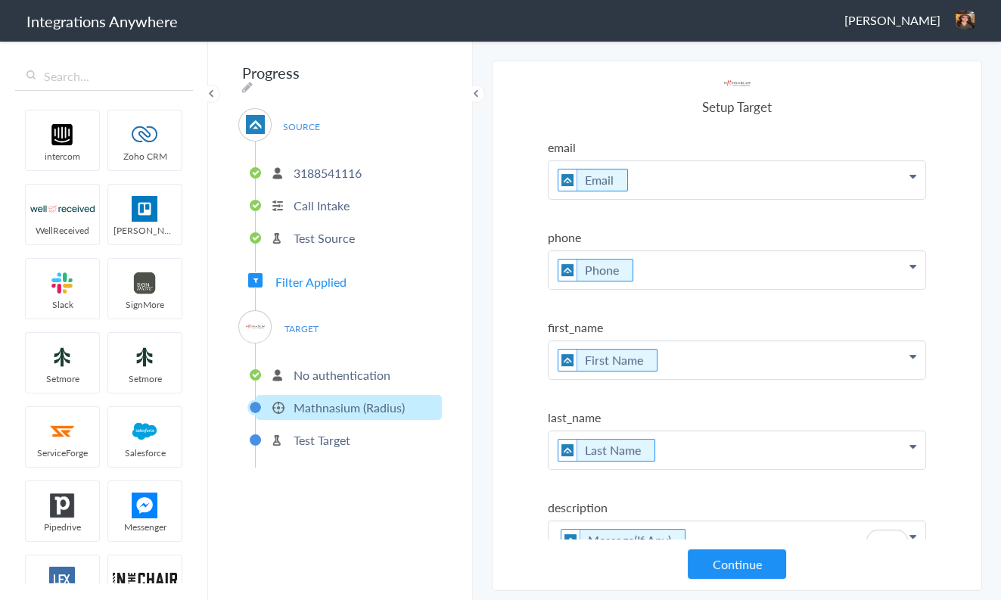
scroll to position [303, 0]
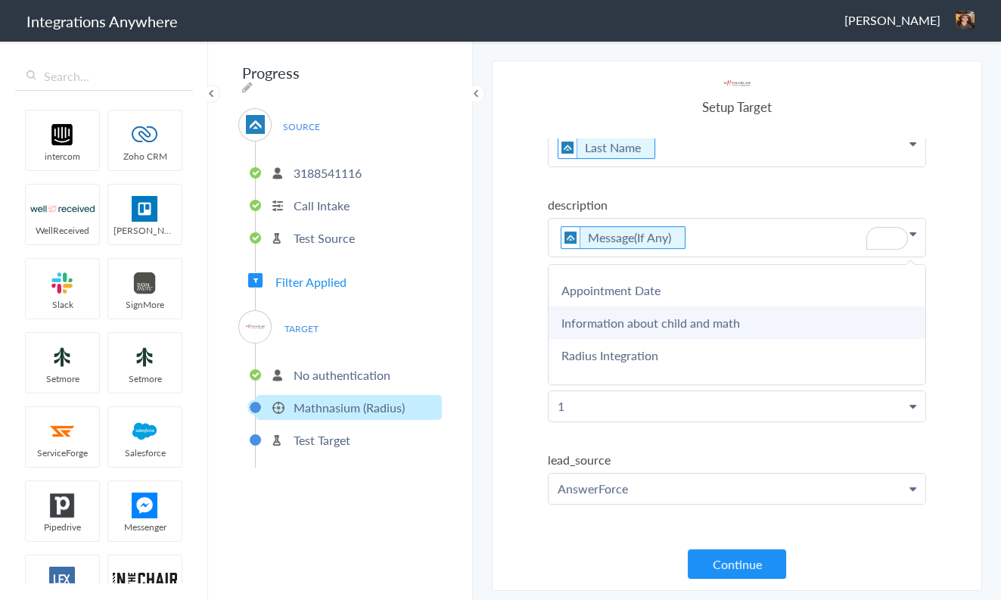
click at [0, 0] on link "Information about child and math" at bounding box center [0, 0] width 0 height 0
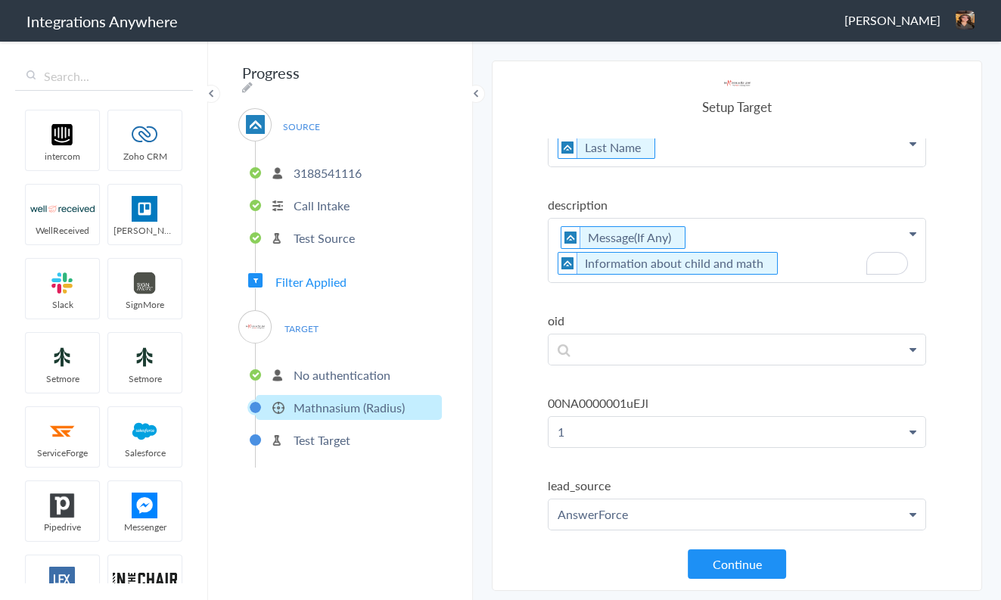
click at [798, 257] on p "Message(If Any) Information about child and math" at bounding box center [737, 251] width 377 height 64
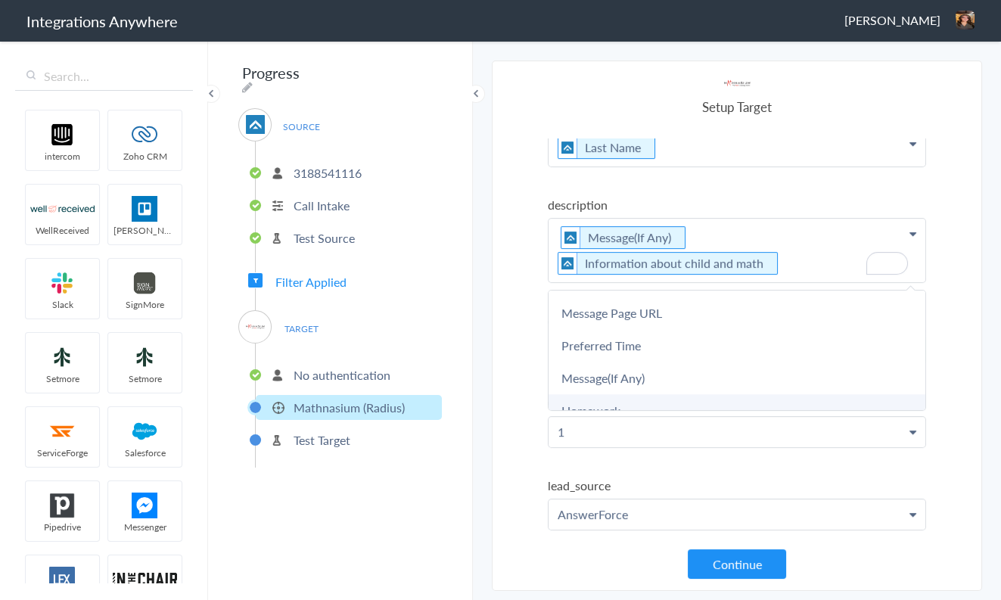
click at [0, 0] on link "Homework" at bounding box center [0, 0] width 0 height 0
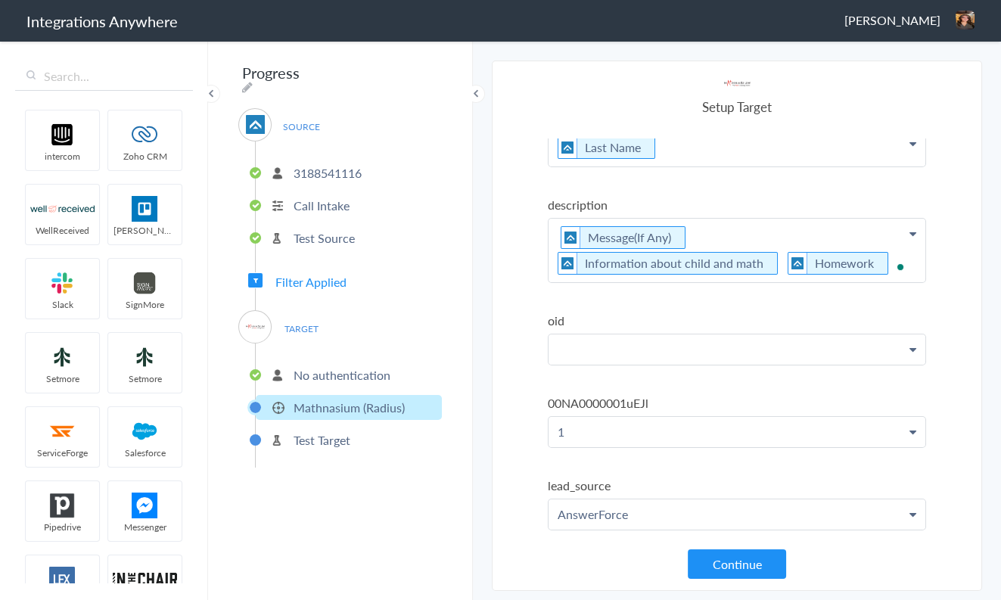
click at [625, 340] on p "To enrich screen reader interactions, please activate Accessibility in Grammarl…" at bounding box center [737, 350] width 377 height 30
paste p "To enrich screen reader interactions, please activate Accessibility in Grammarl…"
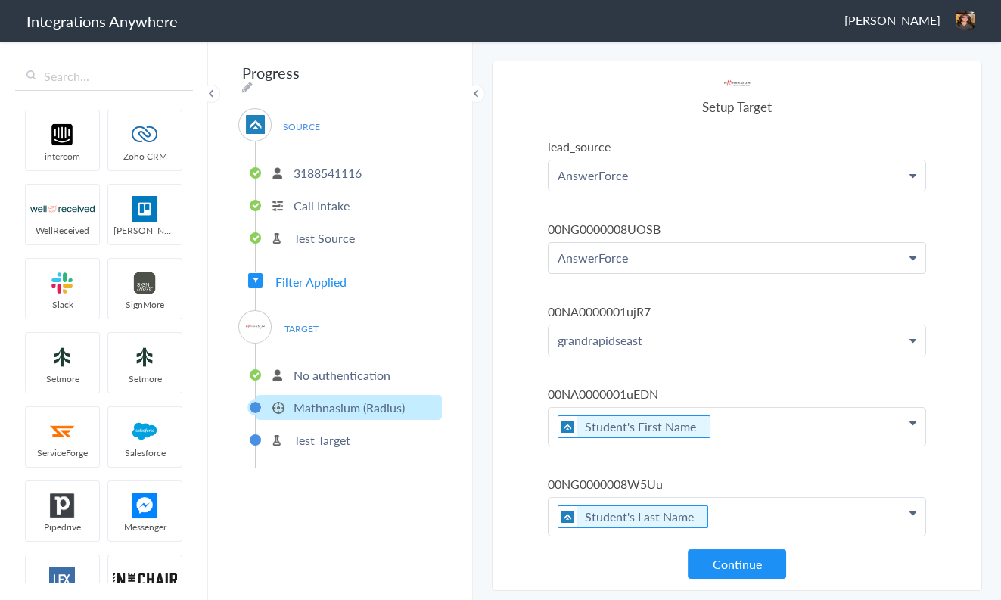
scroll to position [585, 0]
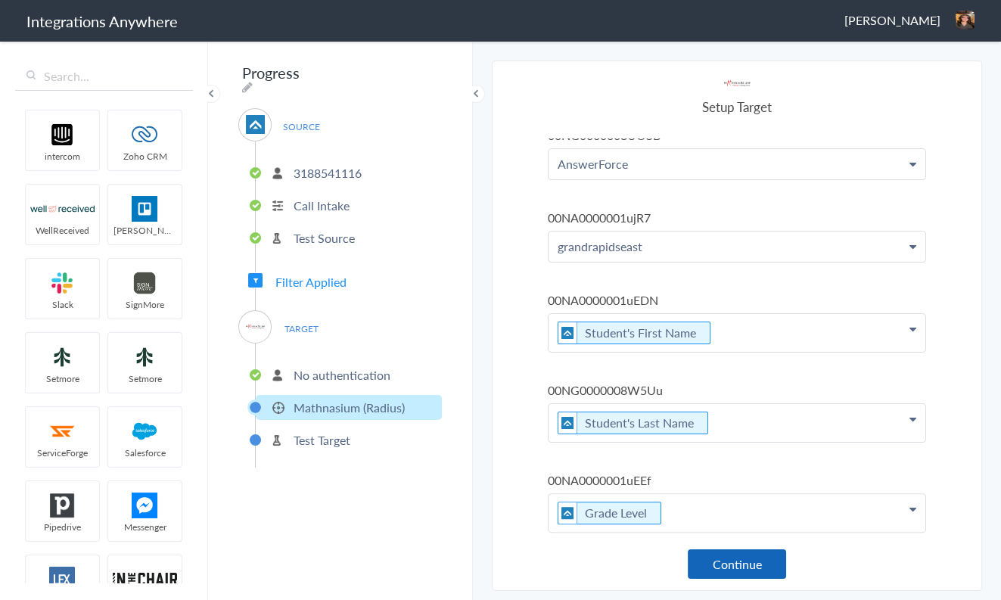
click at [745, 560] on button "Continue" at bounding box center [737, 565] width 98 height 30
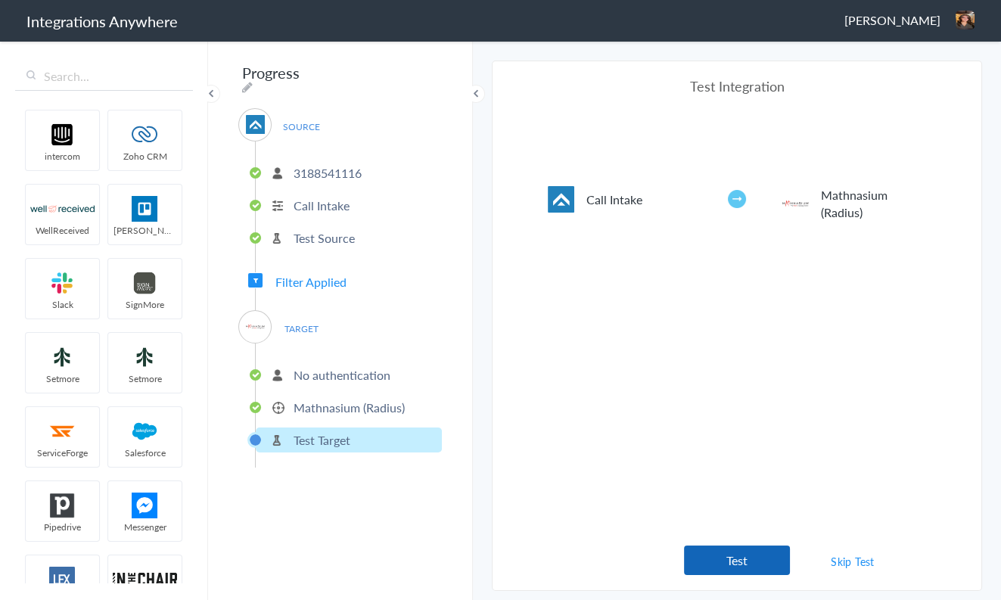
click at [745, 556] on button "Test" at bounding box center [737, 561] width 106 height 30
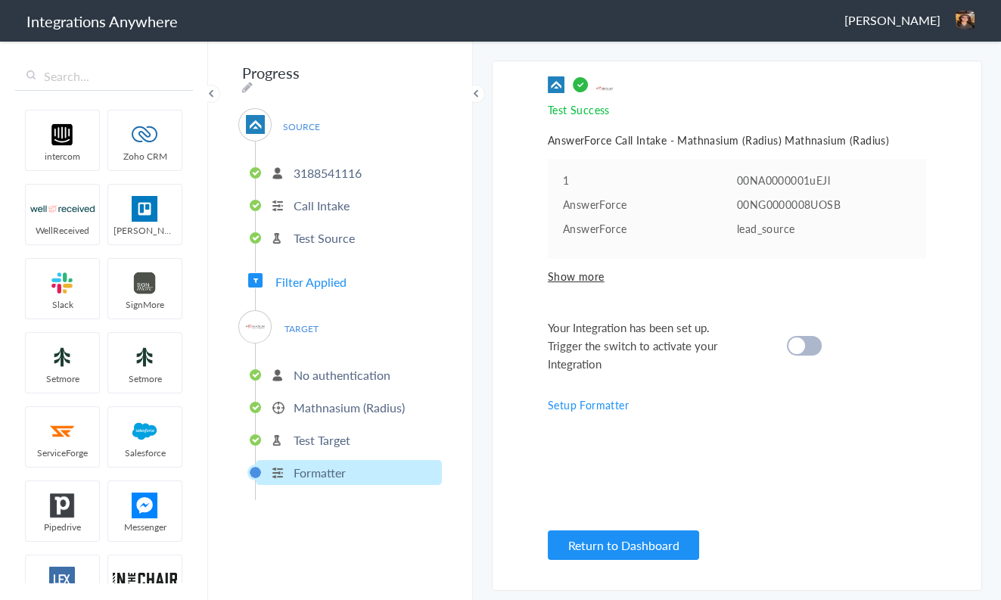
click at [303, 276] on span "Filter Applied" at bounding box center [311, 281] width 71 height 17
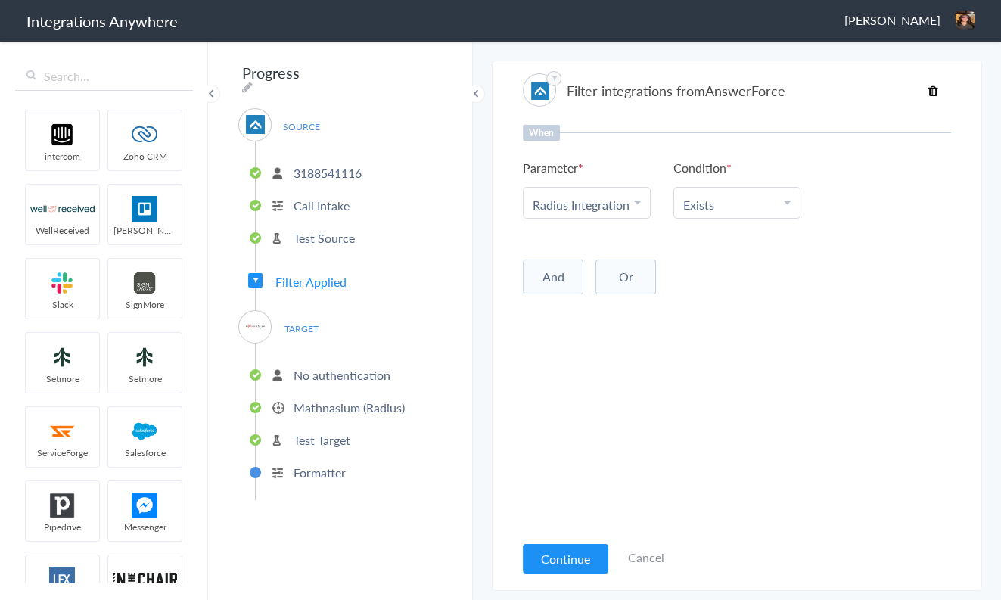
click at [556, 271] on button "And" at bounding box center [553, 277] width 61 height 35
click at [601, 300] on span "Choose Parameter" at bounding box center [581, 308] width 97 height 17
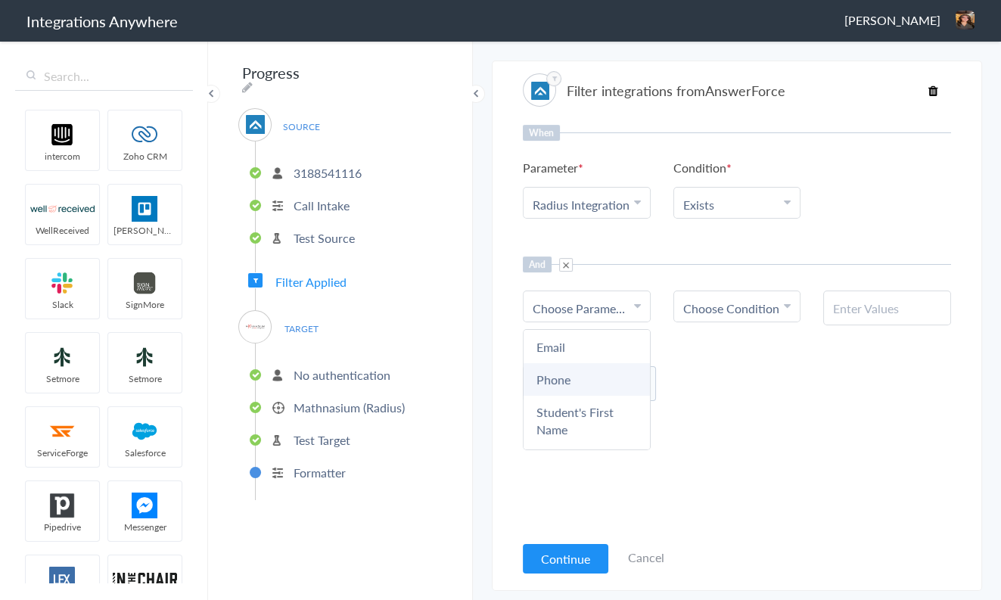
click at [606, 385] on link "Phone" at bounding box center [587, 379] width 126 height 33
click at [569, 263] on span at bounding box center [566, 265] width 14 height 14
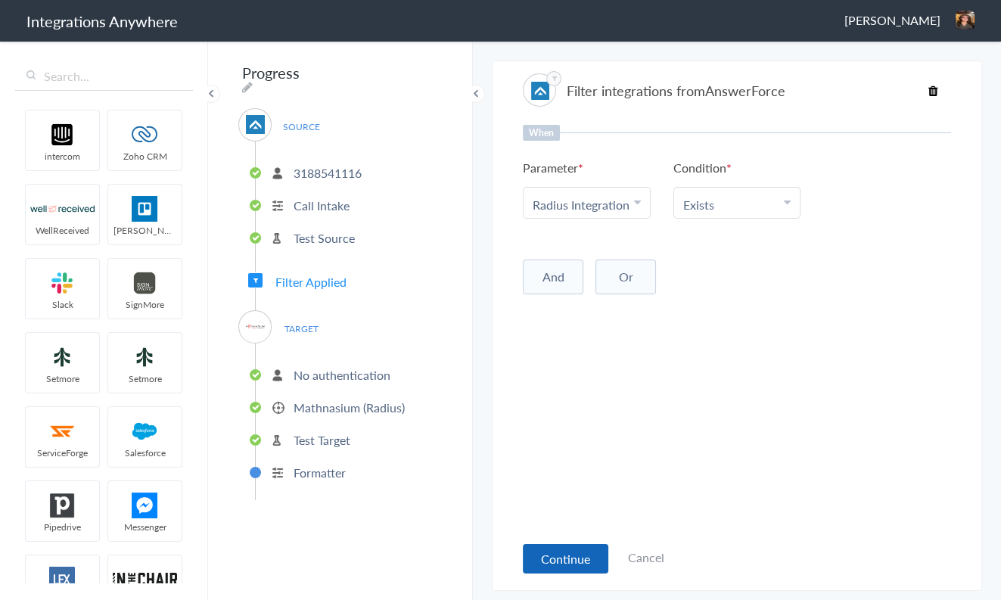
click at [585, 560] on button "Continue" at bounding box center [566, 559] width 86 height 30
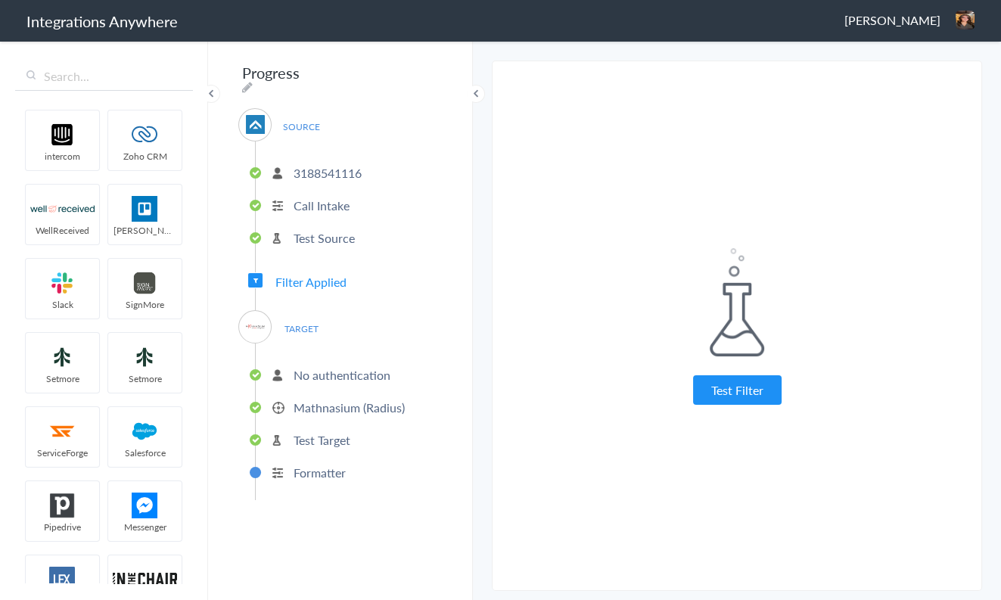
click at [319, 464] on p "Formatter" at bounding box center [320, 472] width 52 height 17
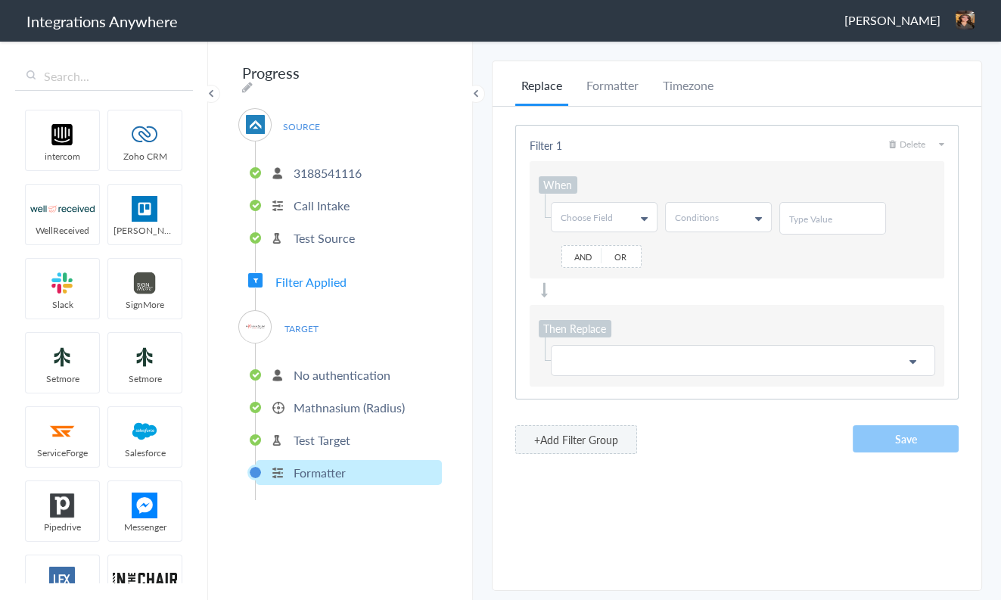
click at [612, 222] on link "Choose Field" at bounding box center [604, 217] width 105 height 29
click at [603, 300] on link "Phone" at bounding box center [604, 302] width 104 height 28
click at [731, 210] on link "Conditions" at bounding box center [718, 217] width 105 height 29
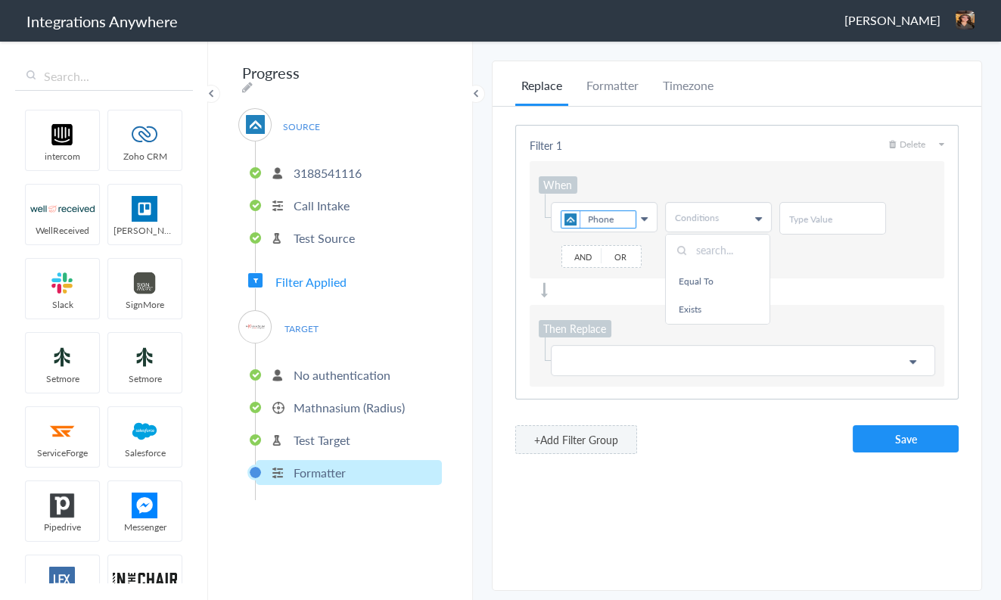
scroll to position [101, 0]
click at [612, 87] on li "Formatter" at bounding box center [613, 91] width 64 height 30
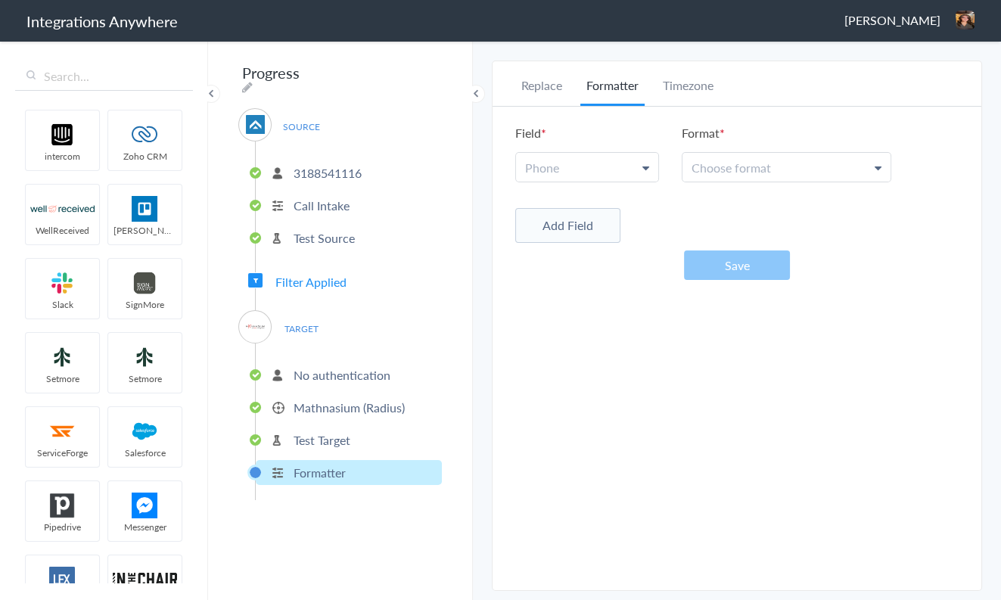
click at [618, 163] on link "Phone" at bounding box center [587, 167] width 142 height 29
click at [615, 235] on link "Phone" at bounding box center [586, 236] width 141 height 33
click at [543, 84] on li "Replace" at bounding box center [541, 91] width 53 height 30
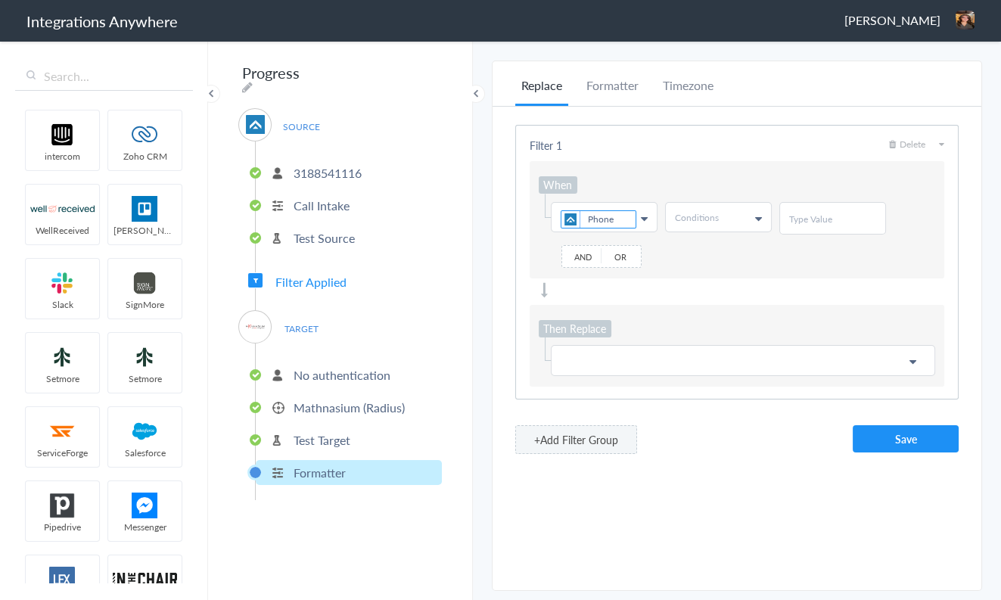
click at [921, 143] on span "Delete" at bounding box center [907, 144] width 36 height 13
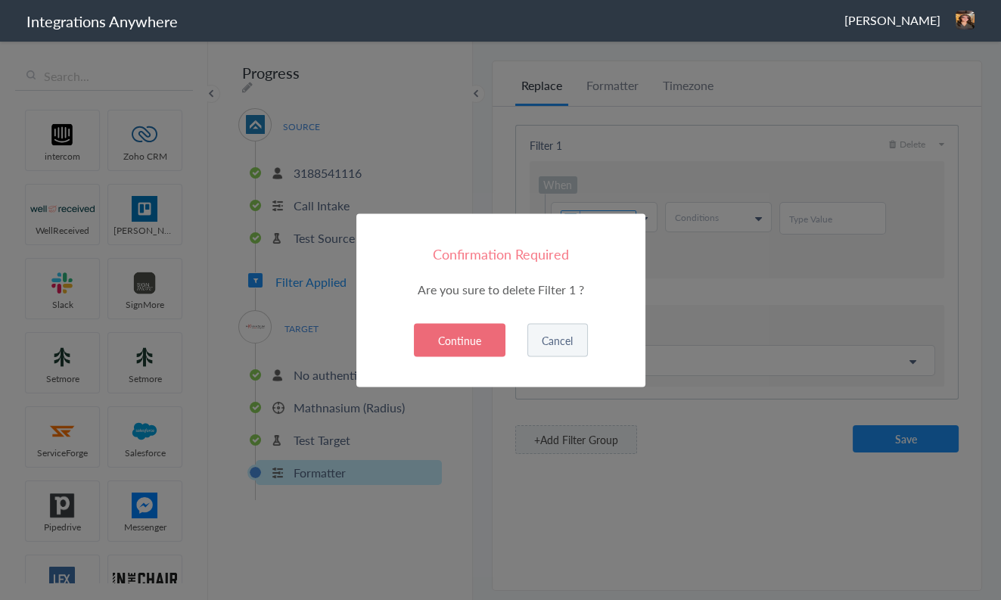
click at [471, 335] on button "Continue" at bounding box center [460, 339] width 92 height 33
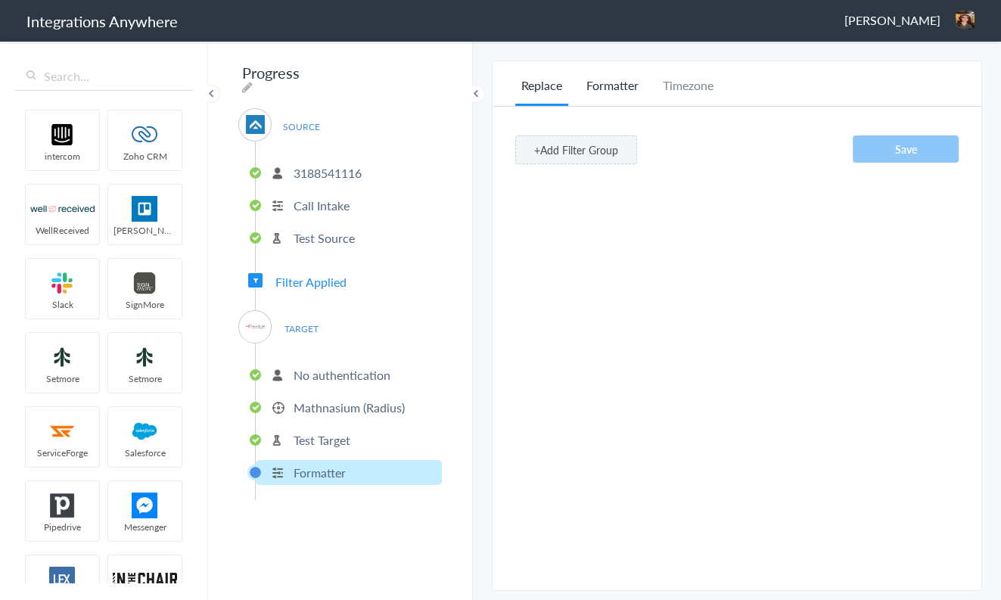
click at [615, 86] on li "Formatter" at bounding box center [613, 91] width 64 height 30
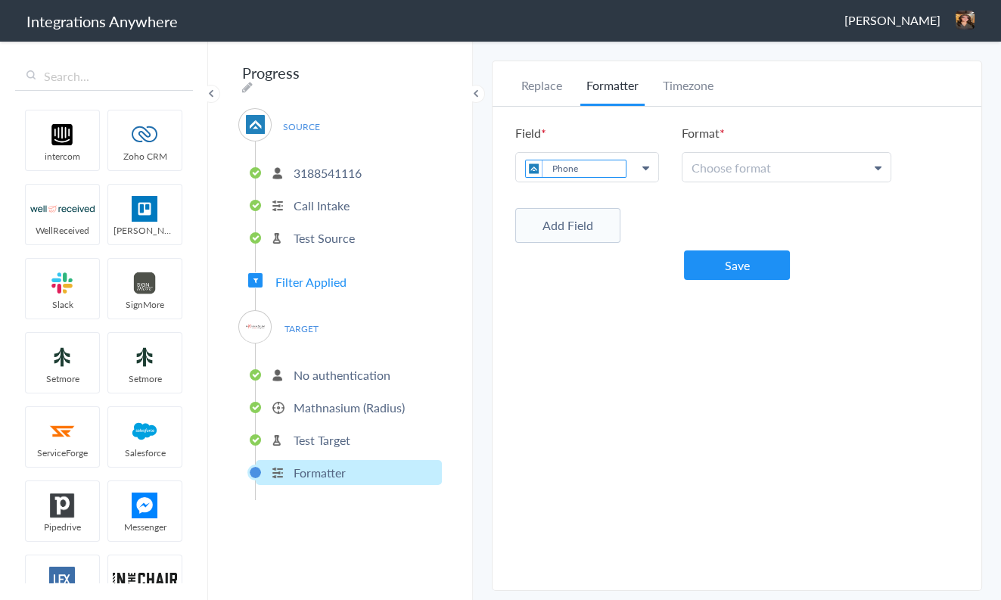
click at [721, 175] on link "Choose format" at bounding box center [787, 167] width 208 height 29
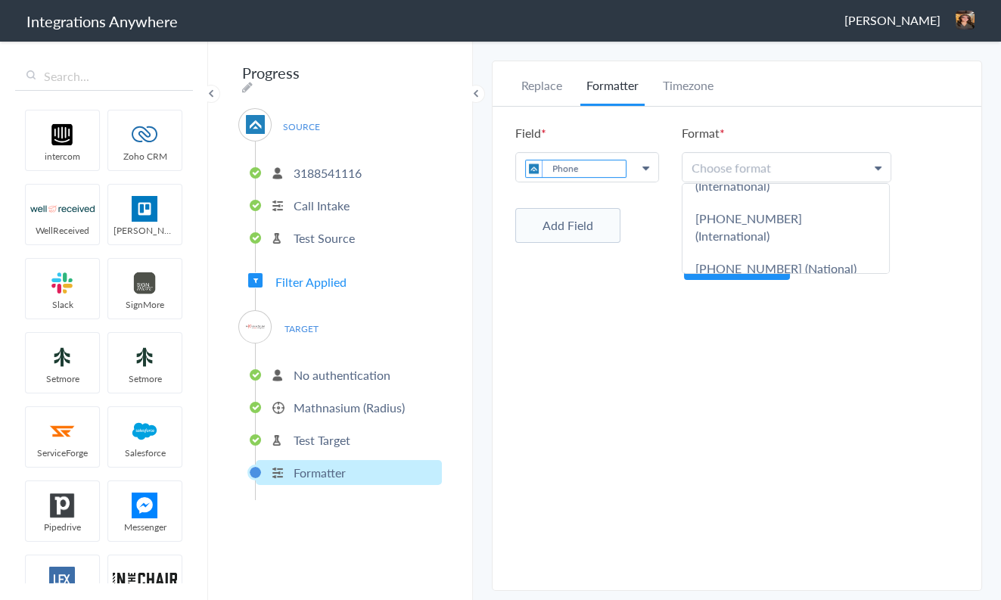
scroll to position [106, 0]
click at [783, 279] on link "5032134639" at bounding box center [786, 295] width 207 height 33
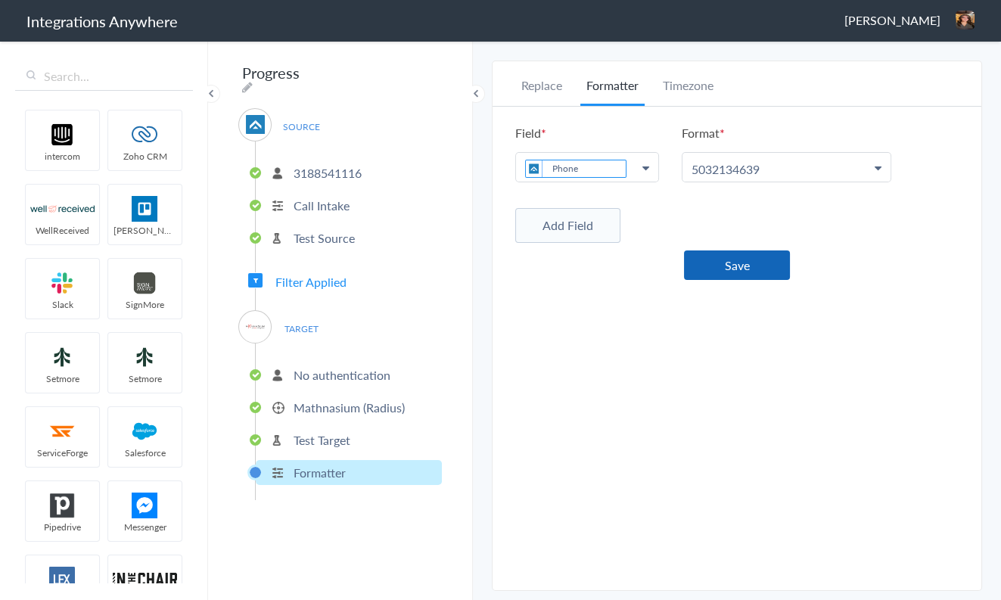
click at [723, 260] on button "Save" at bounding box center [737, 266] width 106 height 30
click at [319, 464] on p "Formatter" at bounding box center [320, 472] width 52 height 17
click at [317, 437] on p "Test Target" at bounding box center [322, 439] width 57 height 17
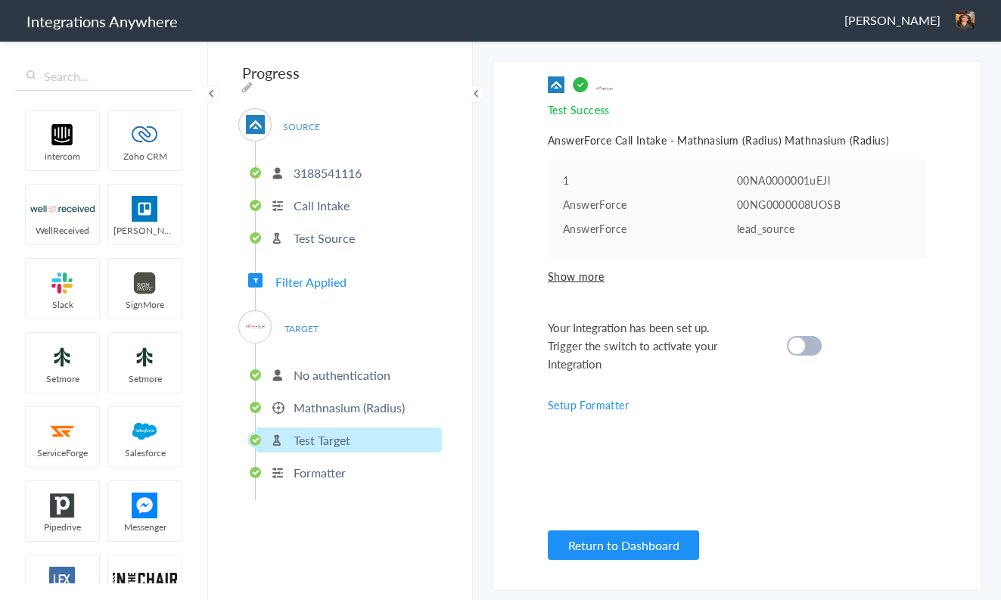
click at [332, 464] on p "Formatter" at bounding box center [320, 472] width 52 height 17
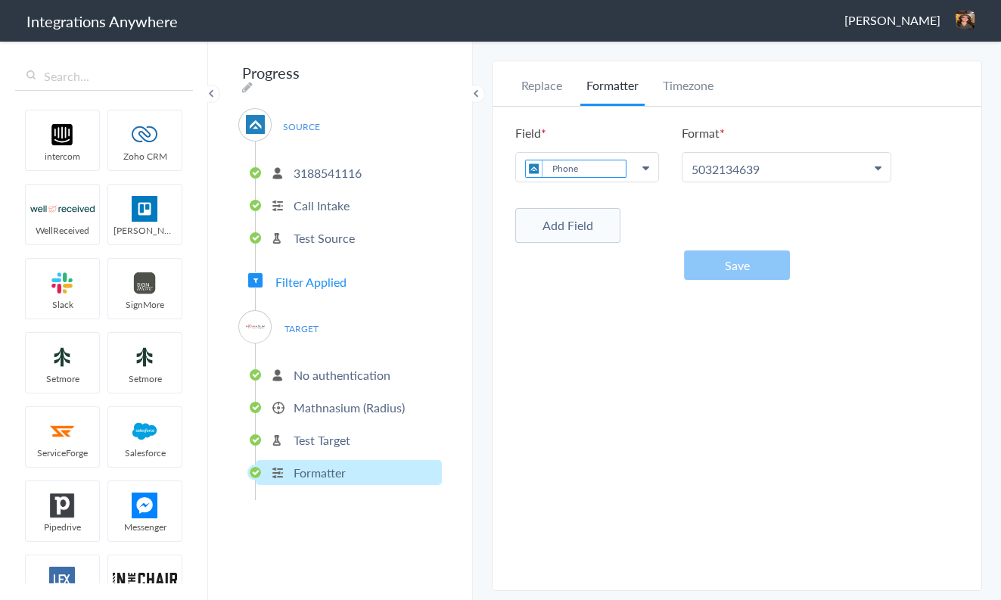
click at [357, 436] on li "Test Target" at bounding box center [349, 440] width 186 height 25
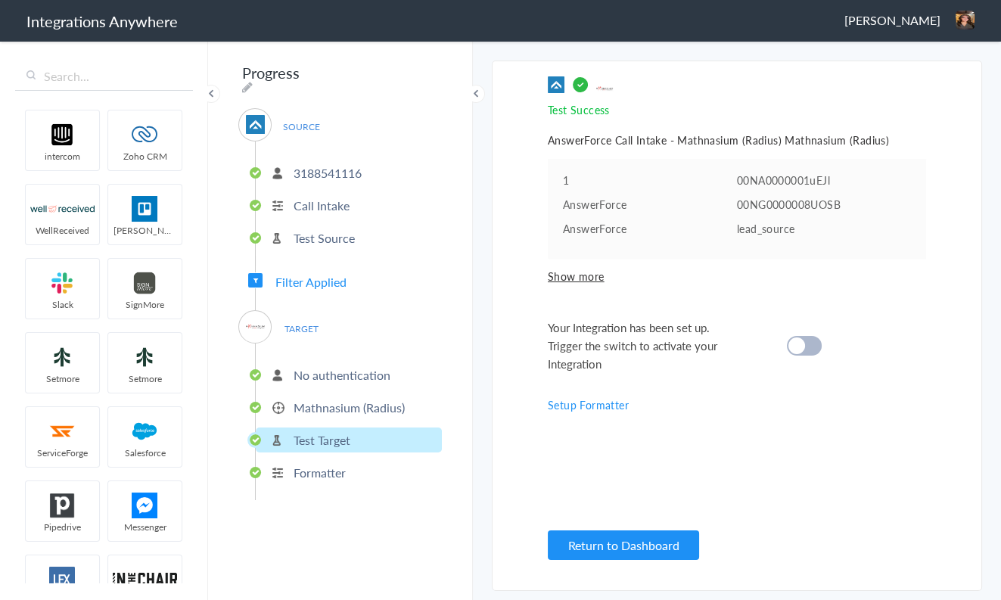
click at [798, 350] on cite at bounding box center [797, 346] width 17 height 17
click at [628, 547] on button "Return to Dashboard" at bounding box center [623, 546] width 151 height 30
